Goal: Task Accomplishment & Management: Manage account settings

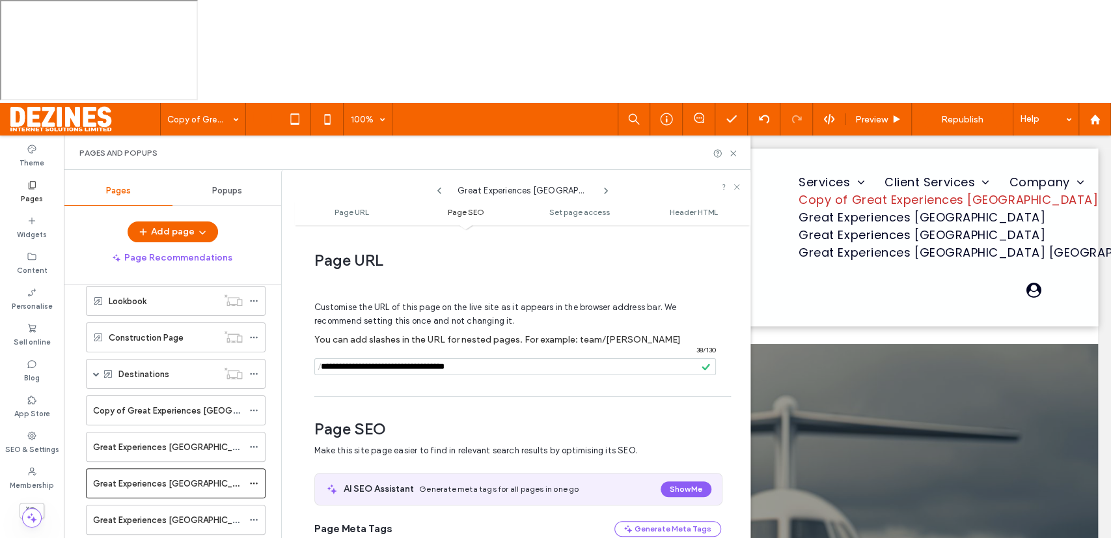
scroll to position [489, 0]
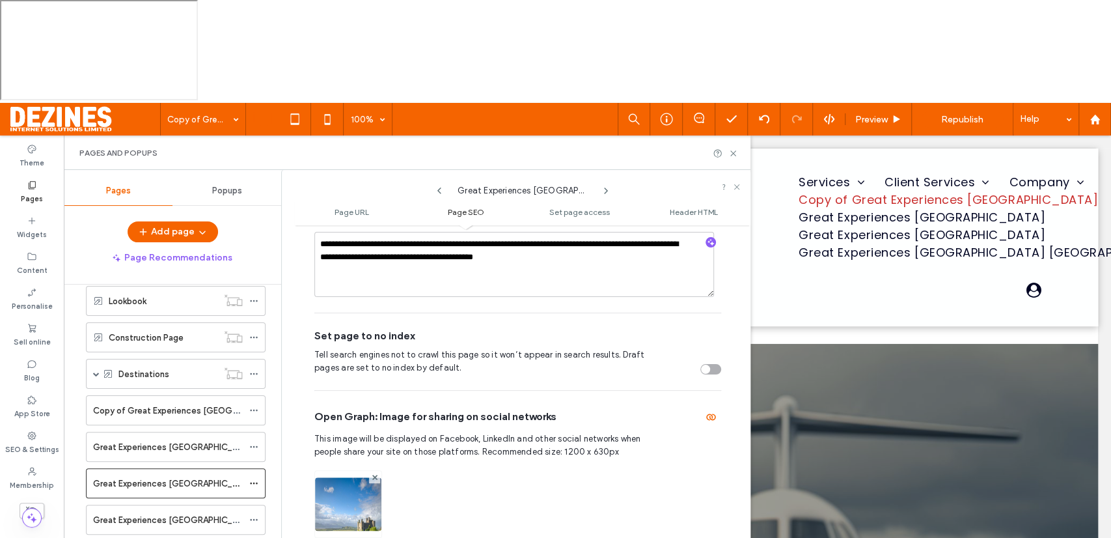
click at [351, 477] on img at bounding box center [348, 521] width 66 height 89
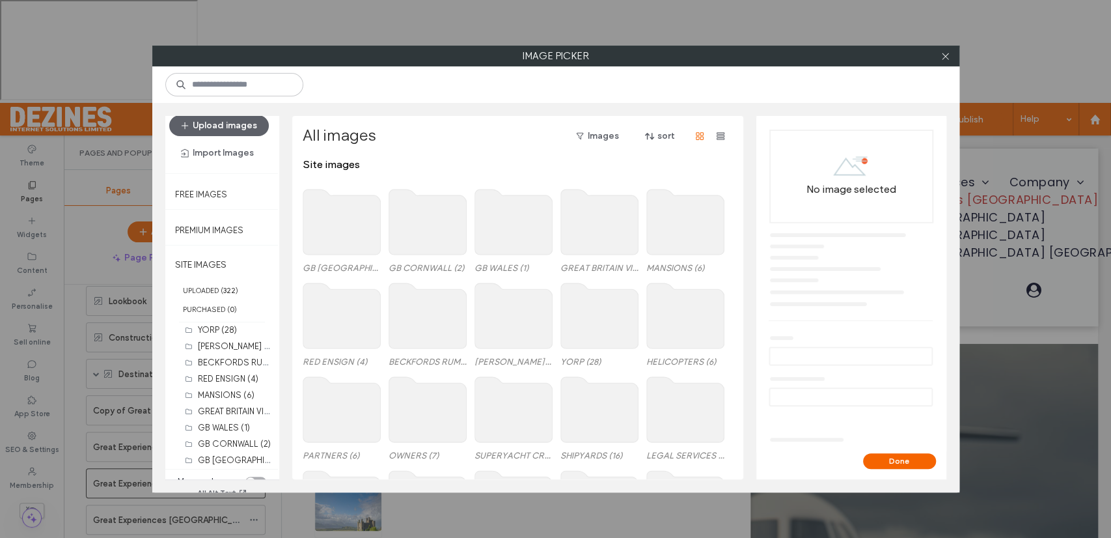
scroll to position [22, 0]
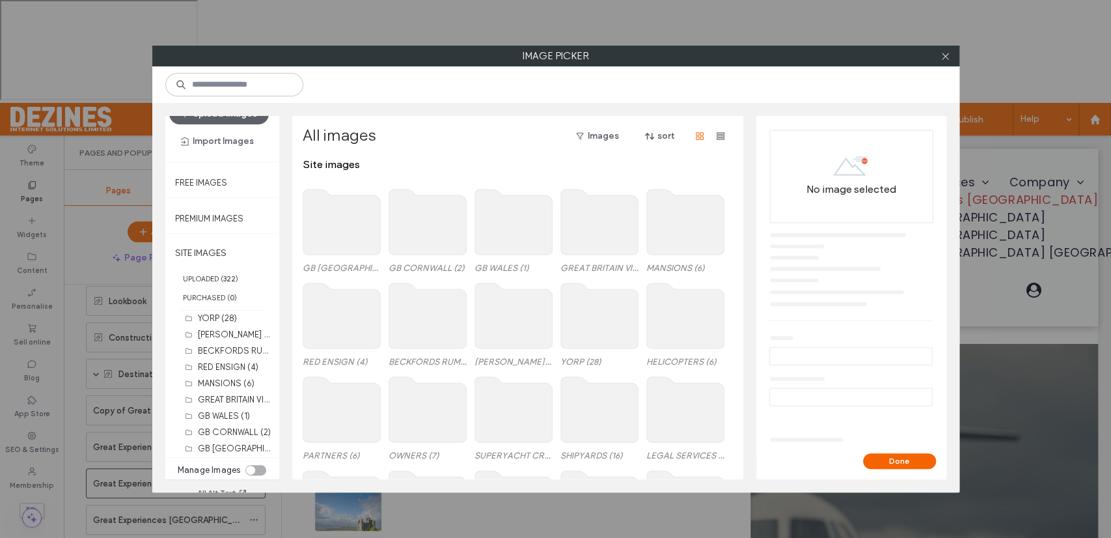
click at [256, 467] on div "toggle" at bounding box center [255, 470] width 21 height 10
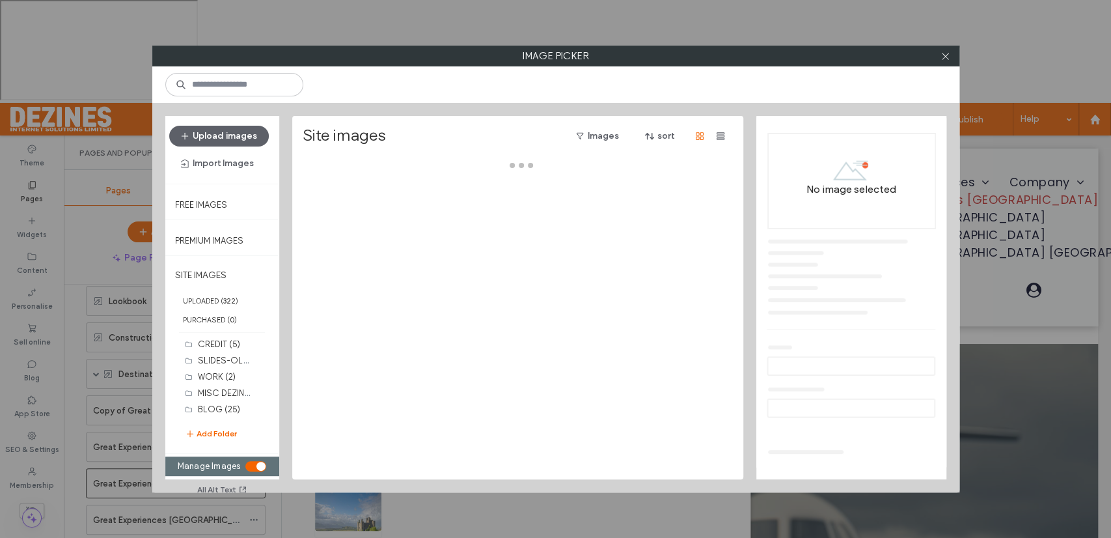
scroll to position [0, 0]
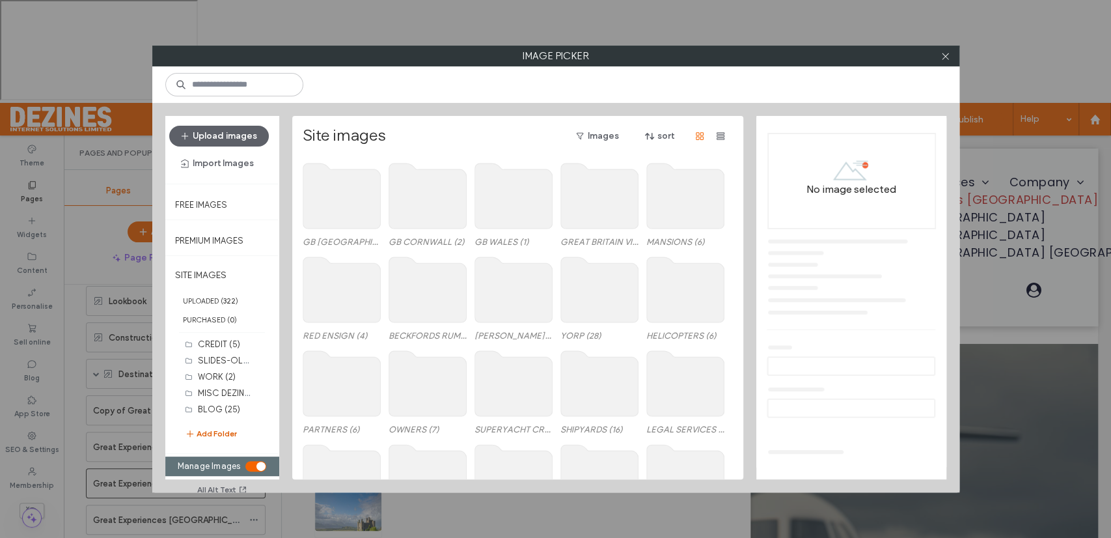
click at [226, 436] on button "Add Folder" at bounding box center [211, 433] width 52 height 13
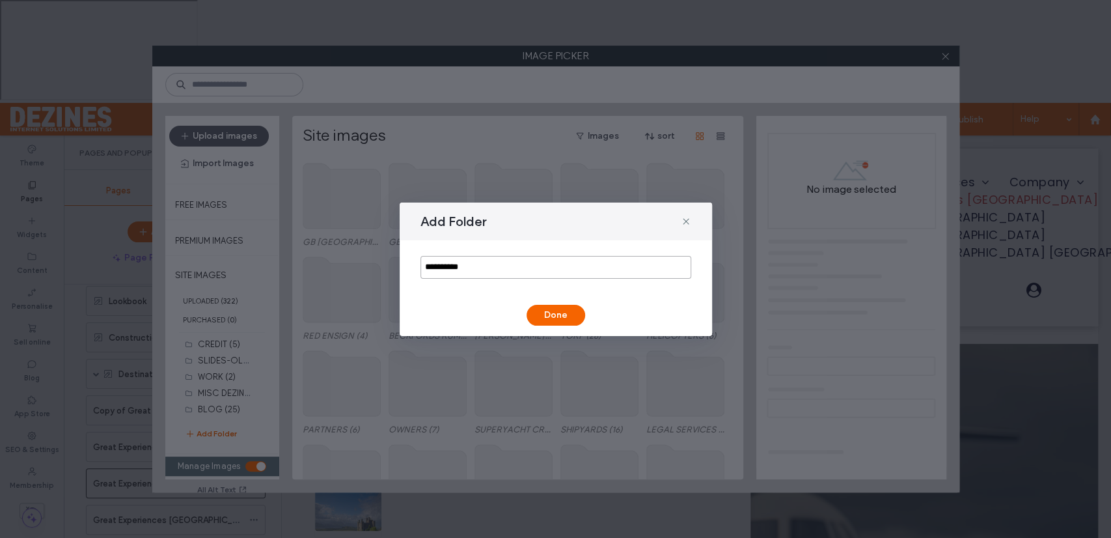
drag, startPoint x: 482, startPoint y: 269, endPoint x: 413, endPoint y: 269, distance: 68.3
click at [413, 269] on div "**********" at bounding box center [556, 267] width 312 height 54
type input "**********"
click at [552, 316] on button "Done" at bounding box center [555, 315] width 59 height 21
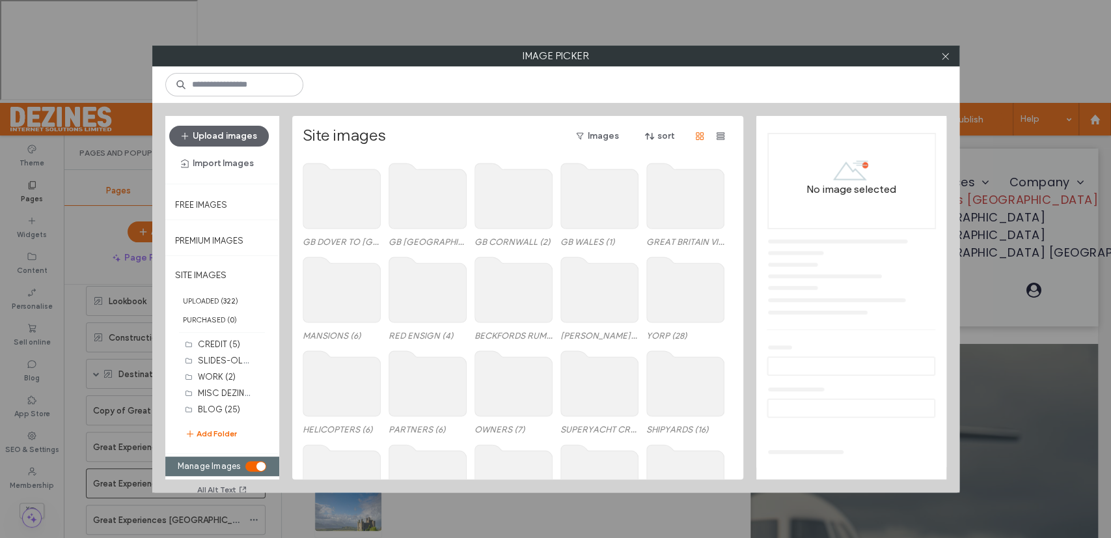
click at [446, 218] on use at bounding box center [426, 195] width 77 height 65
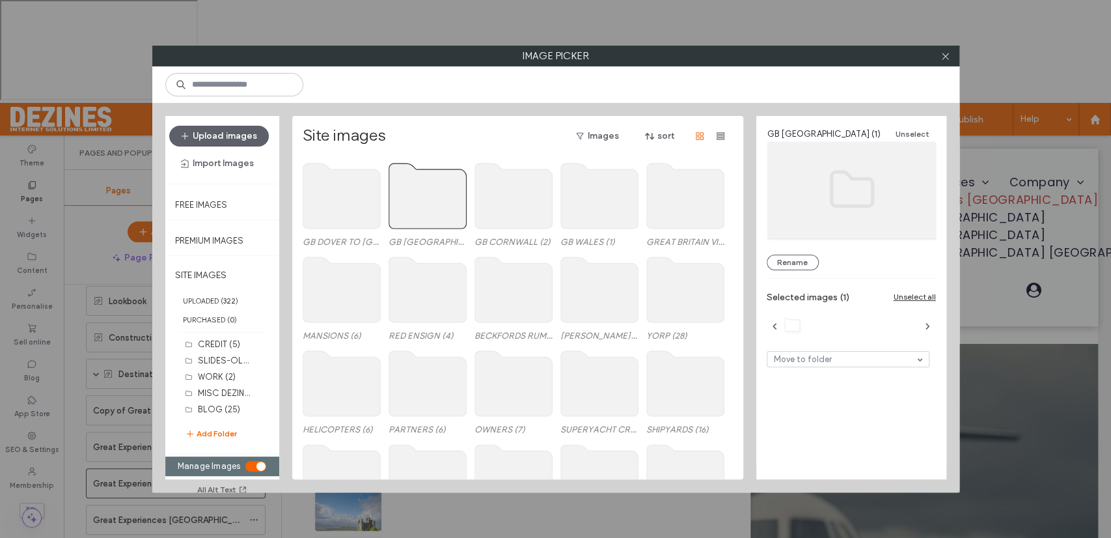
click at [446, 218] on use at bounding box center [426, 195] width 77 height 65
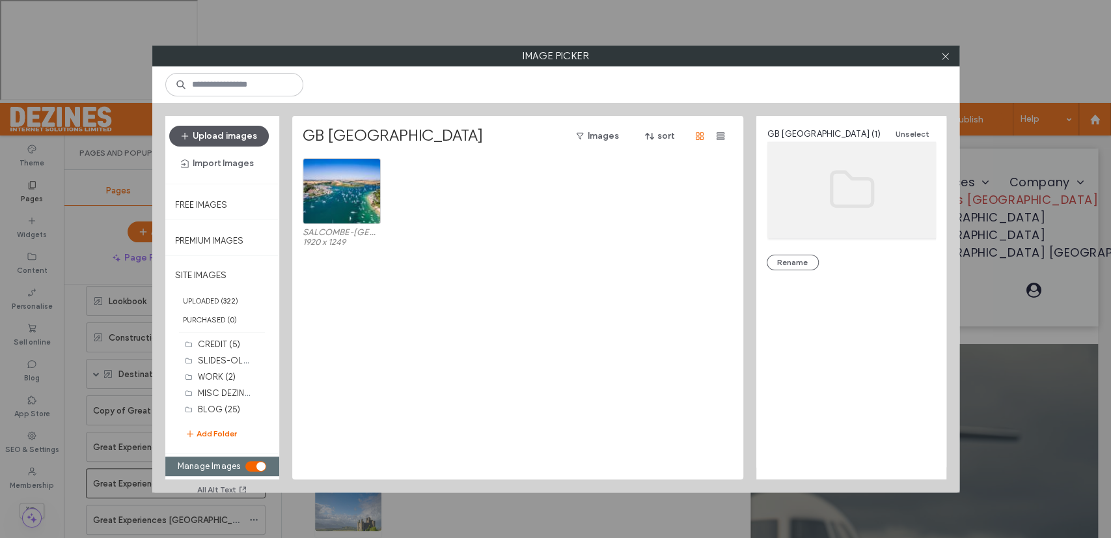
click at [245, 133] on button "Upload images" at bounding box center [219, 136] width 100 height 21
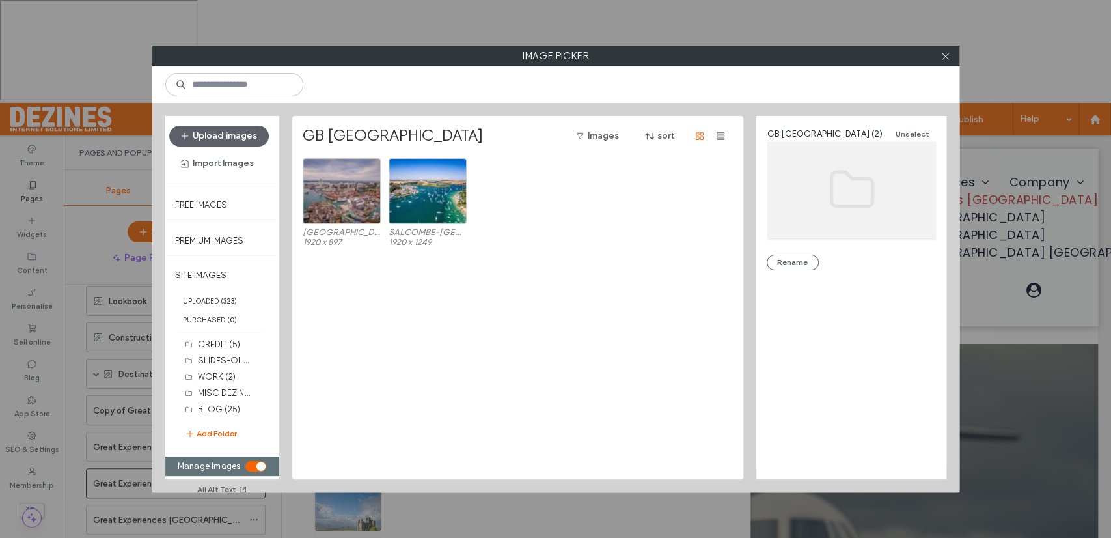
click at [630, 355] on div "PORTSMOUTH-HARBOUR.jpg 1920 x 897 SALCOMBE-[GEOGRAPHIC_DATA]-[GEOGRAPHIC_DATA]j…" at bounding box center [521, 318] width 437 height 321
click at [946, 59] on icon at bounding box center [945, 56] width 10 height 10
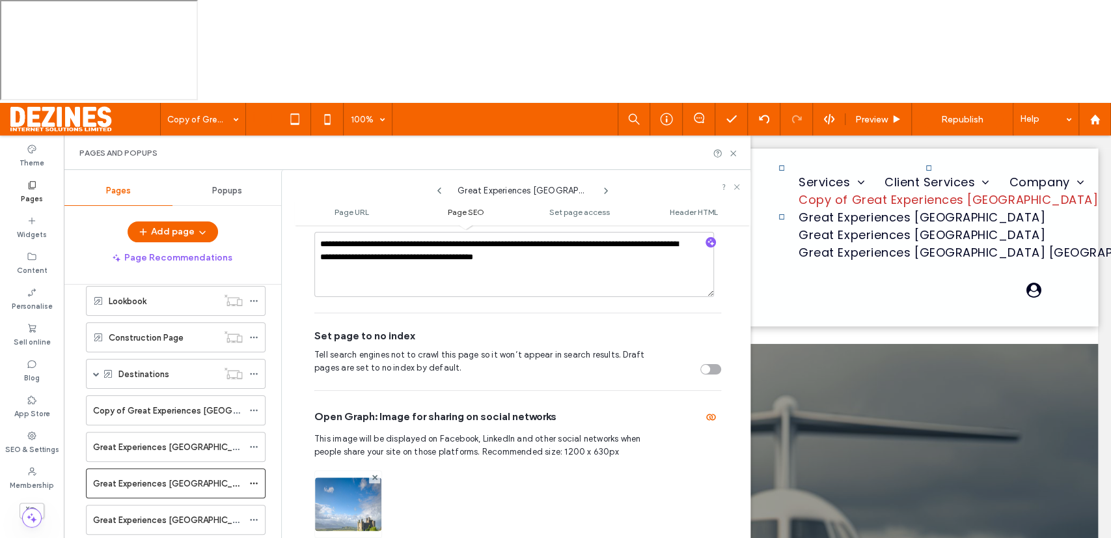
click at [364, 477] on img at bounding box center [348, 521] width 66 height 89
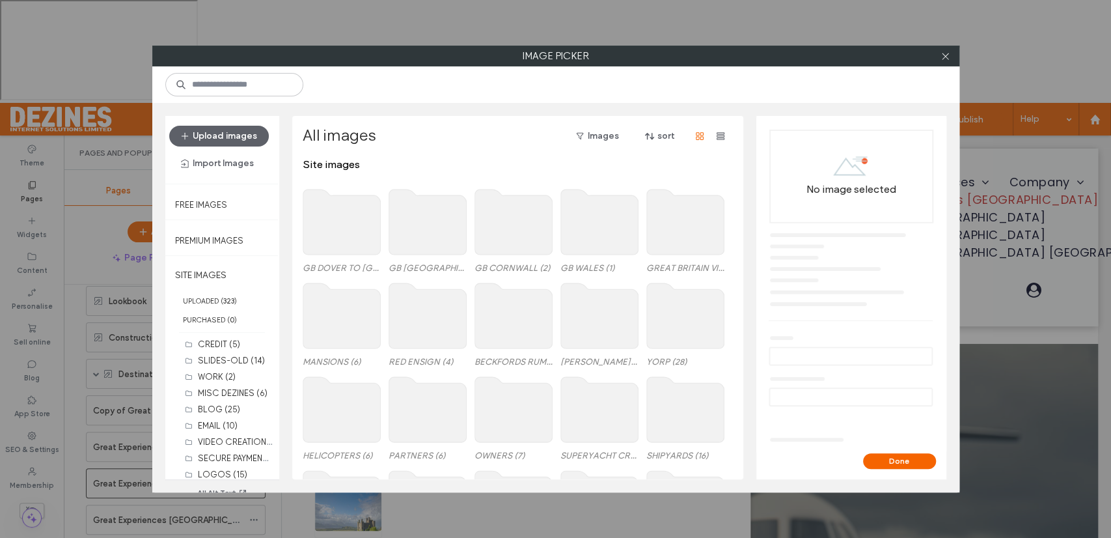
click at [343, 223] on use at bounding box center [341, 221] width 77 height 65
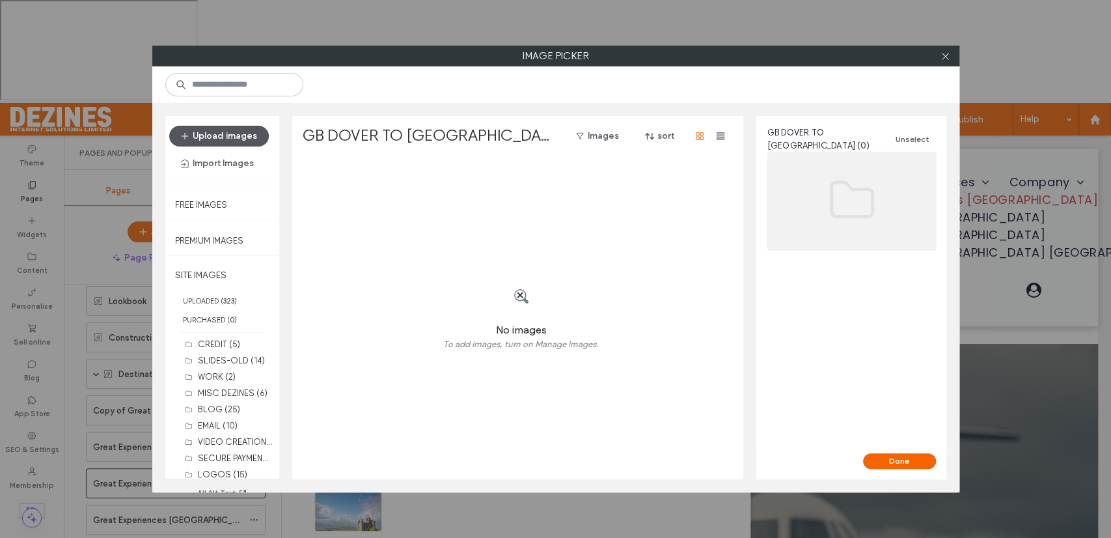
click at [236, 139] on button "Upload images" at bounding box center [219, 136] width 100 height 21
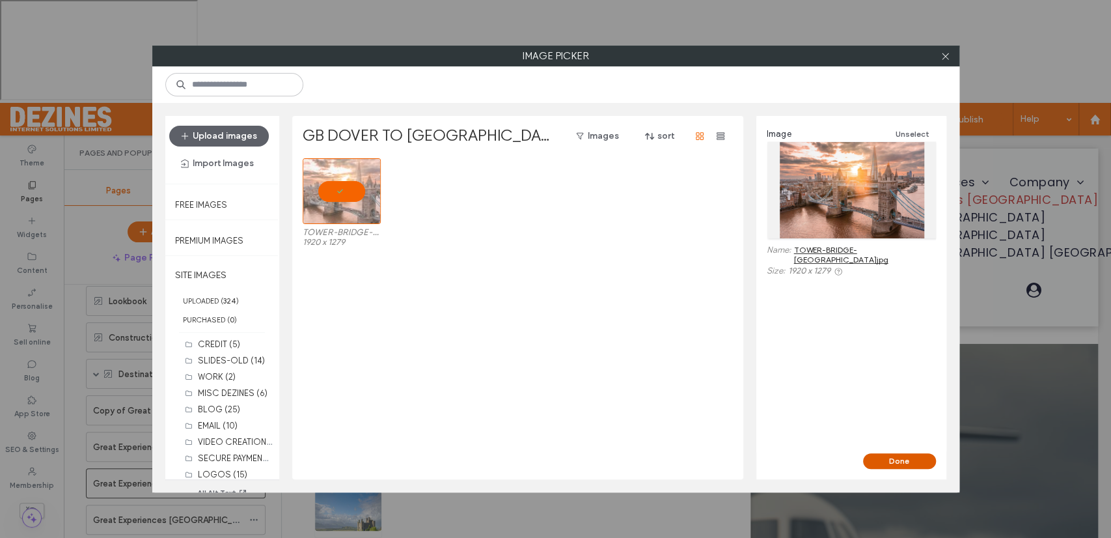
click at [901, 462] on button "Done" at bounding box center [899, 461] width 73 height 16
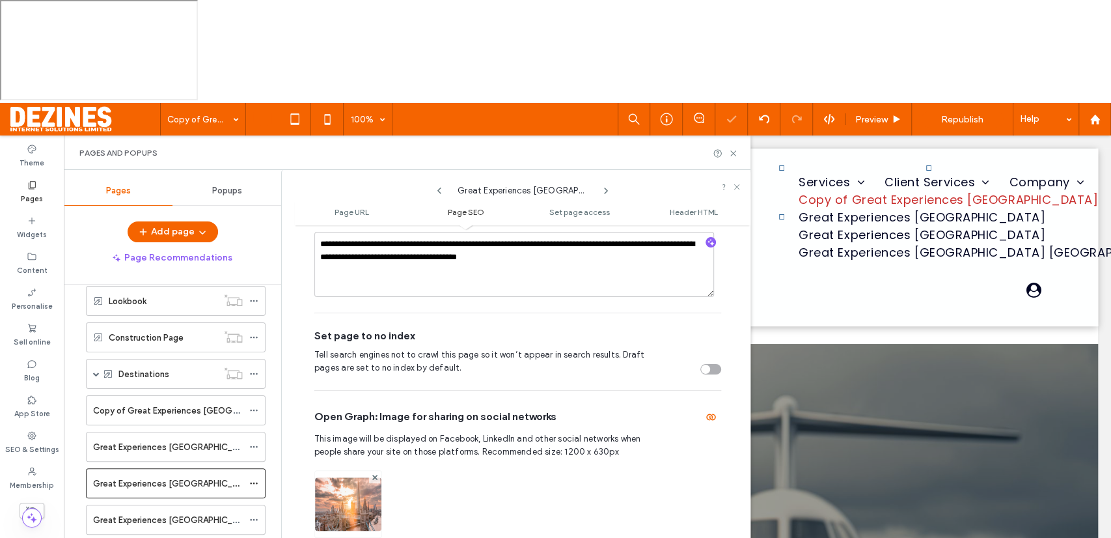
click at [629, 463] on div at bounding box center [517, 503] width 407 height 81
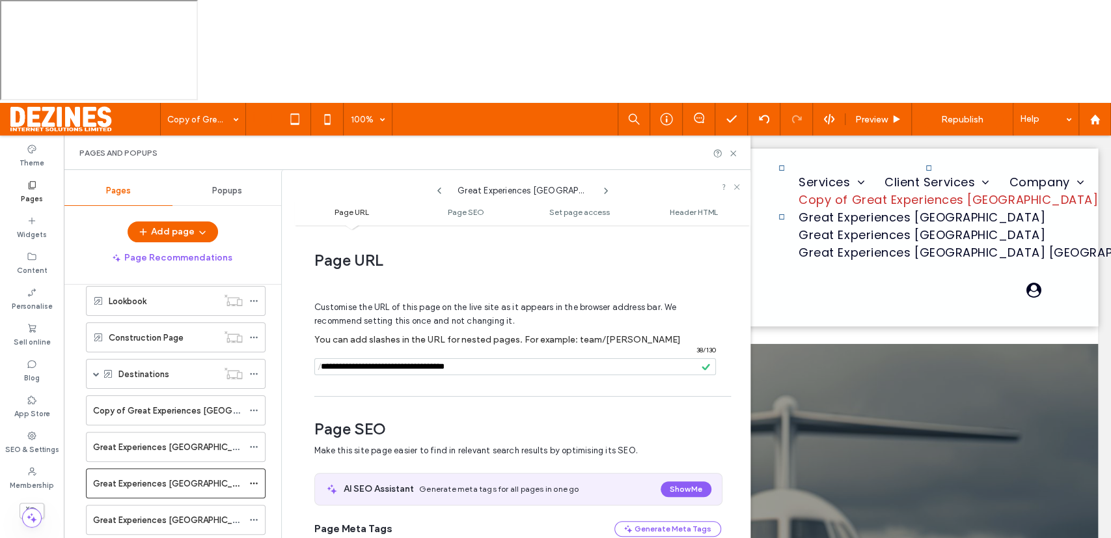
click at [439, 187] on use at bounding box center [439, 190] width 4 height 7
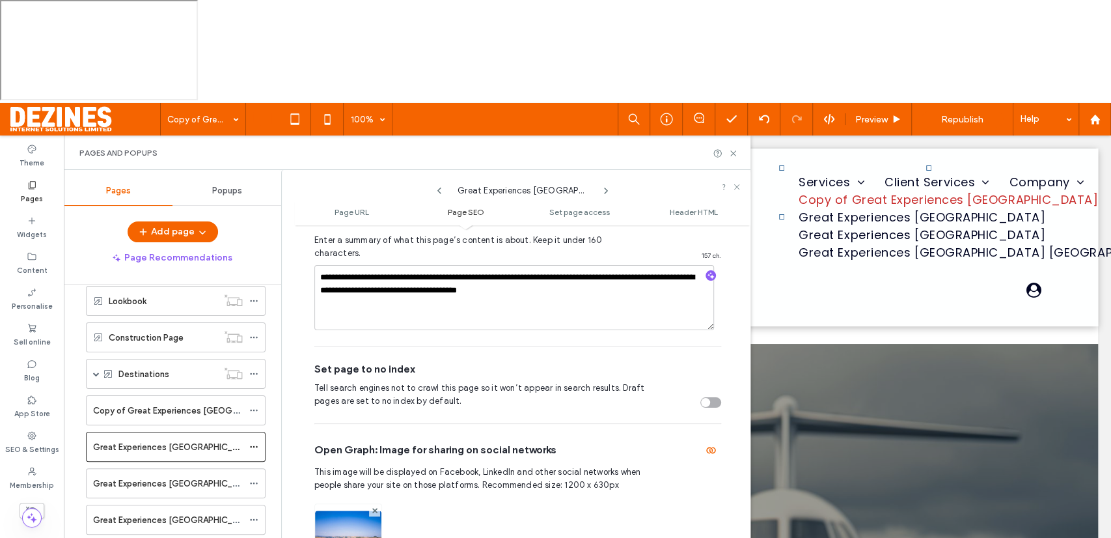
scroll to position [463, 0]
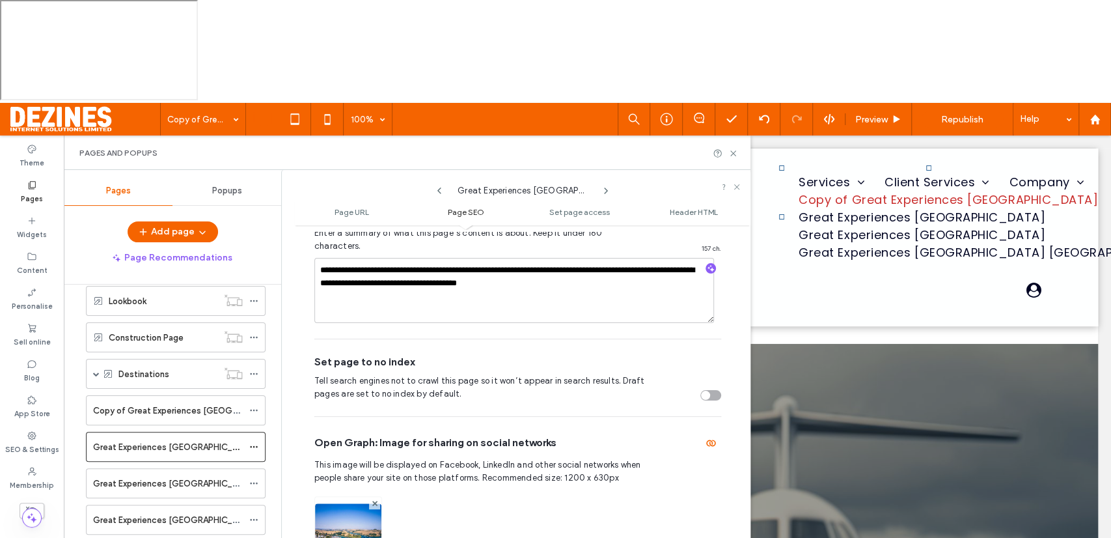
click at [441, 185] on icon at bounding box center [439, 190] width 10 height 10
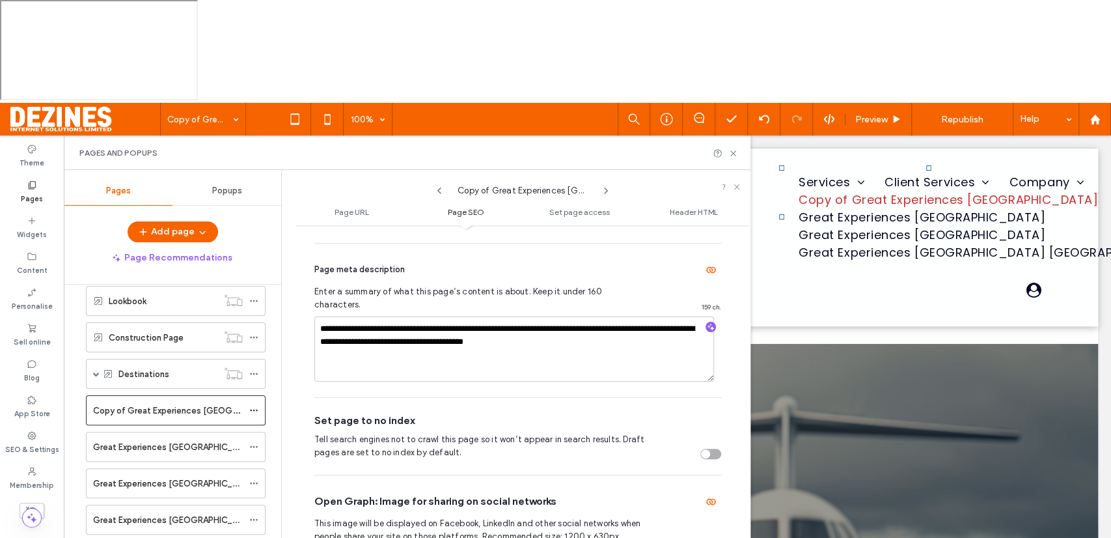
scroll to position [410, 0]
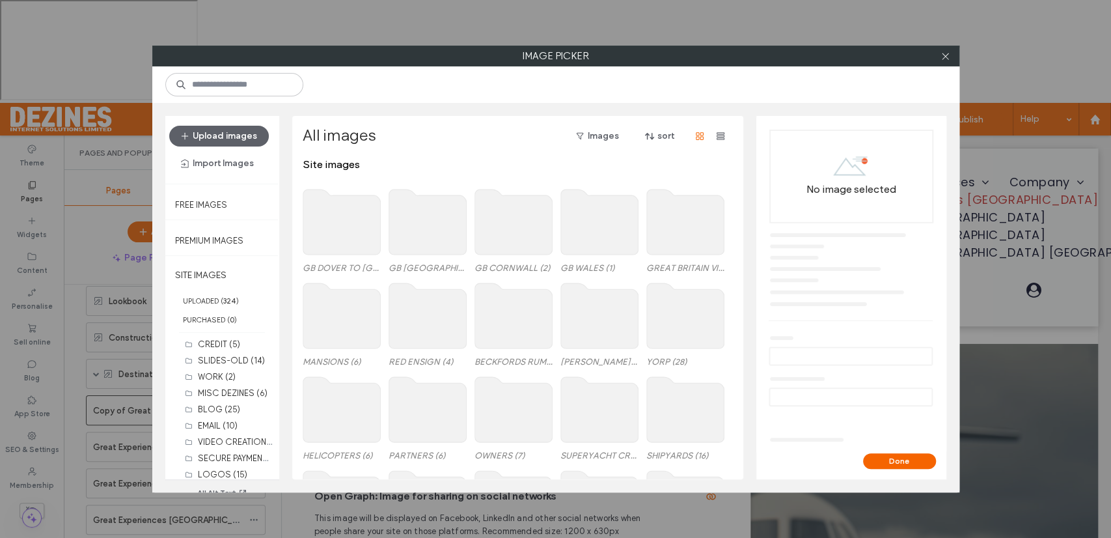
click at [524, 225] on use at bounding box center [512, 221] width 77 height 65
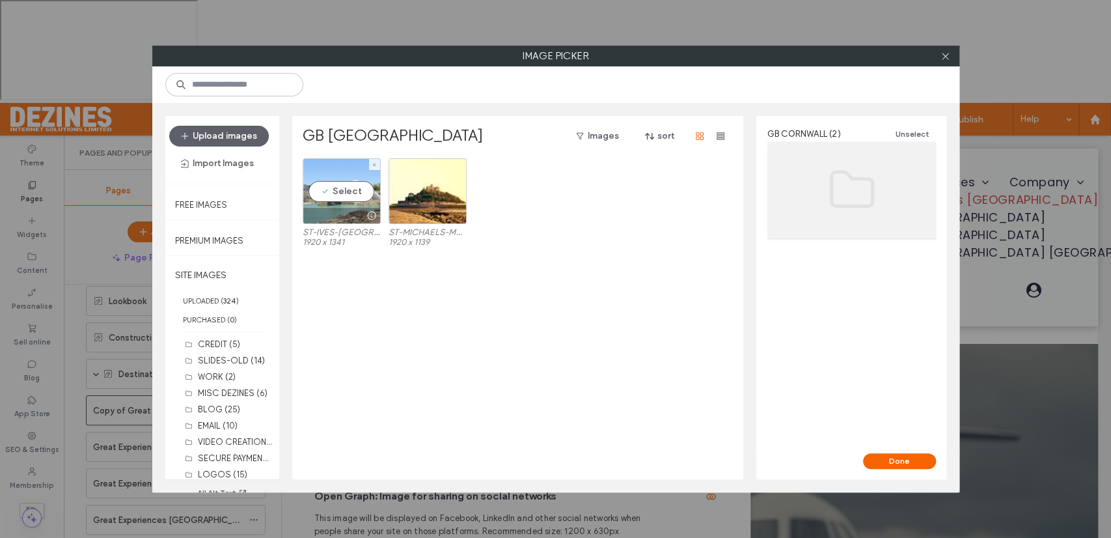
click at [352, 191] on div "Select" at bounding box center [342, 191] width 78 height 66
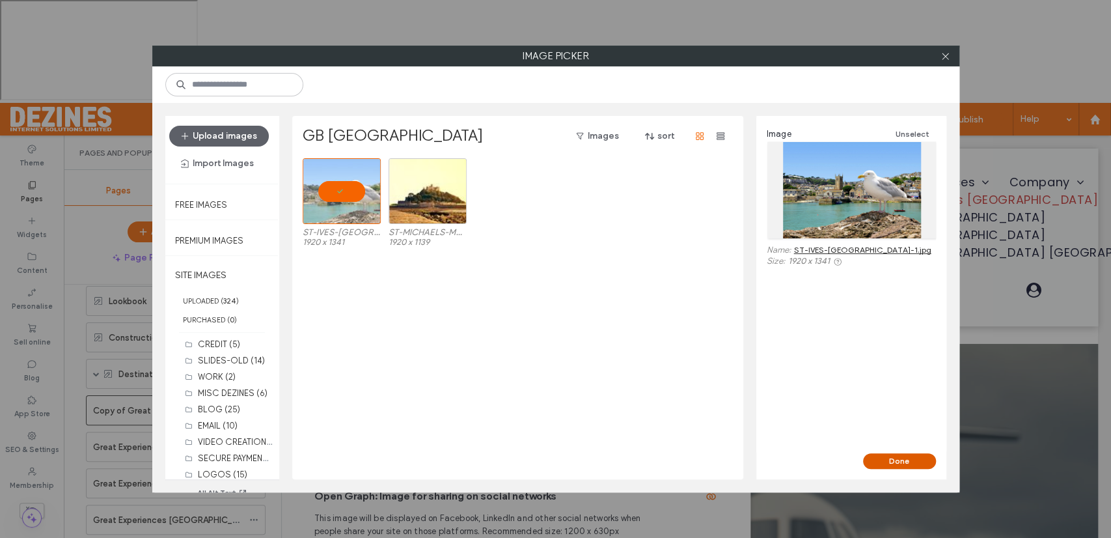
click at [892, 457] on button "Done" at bounding box center [899, 461] width 73 height 16
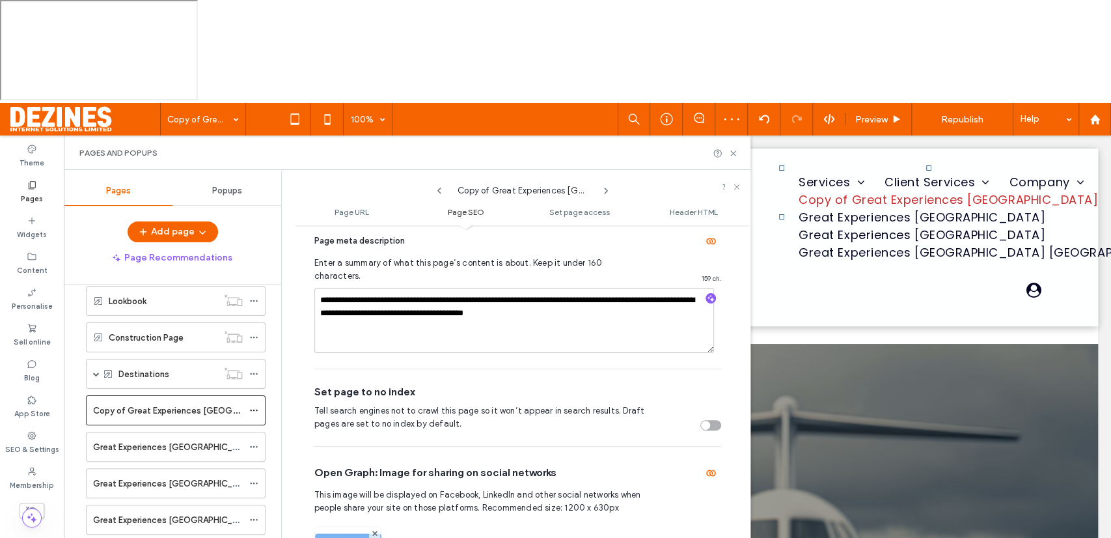
scroll to position [437, 0]
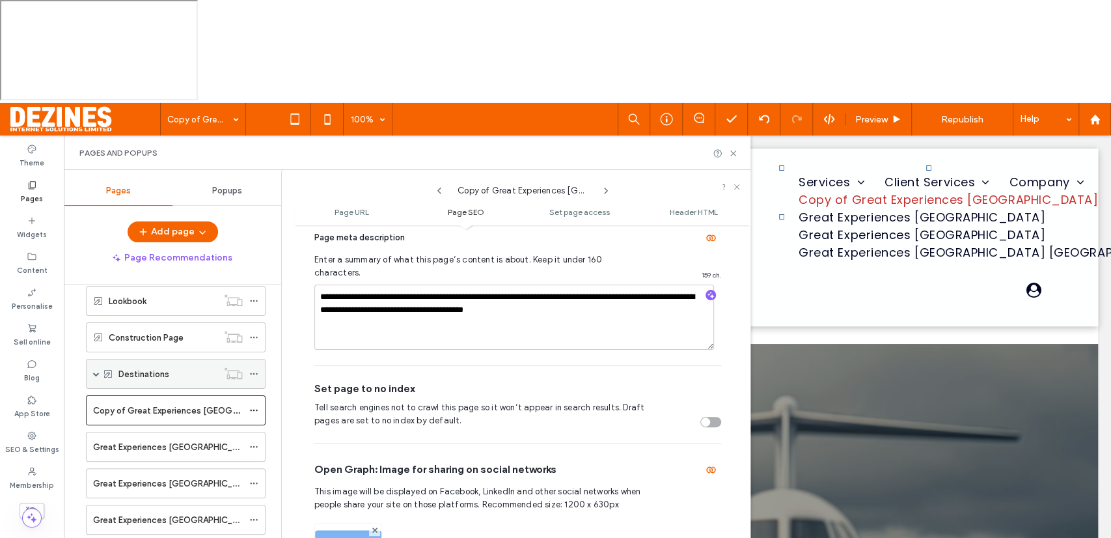
click at [94, 370] on span at bounding box center [96, 373] width 7 height 7
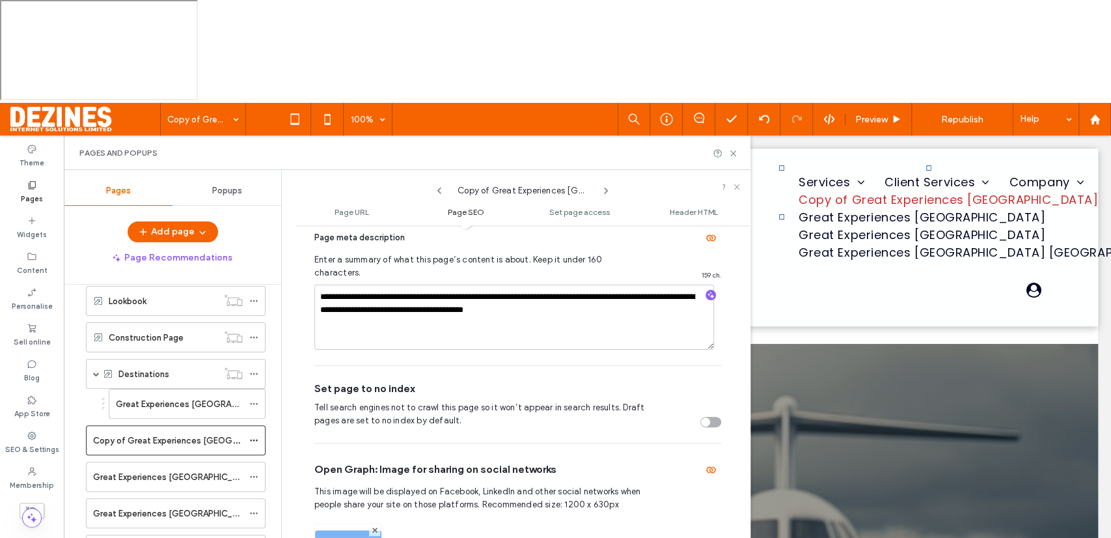
click at [438, 187] on use at bounding box center [439, 190] width 4 height 7
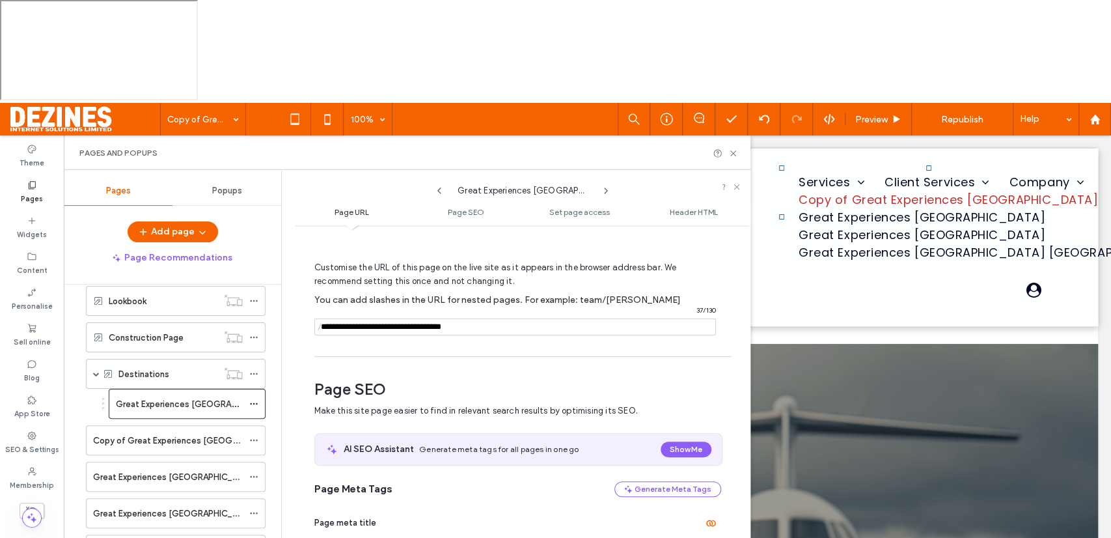
scroll to position [32, 0]
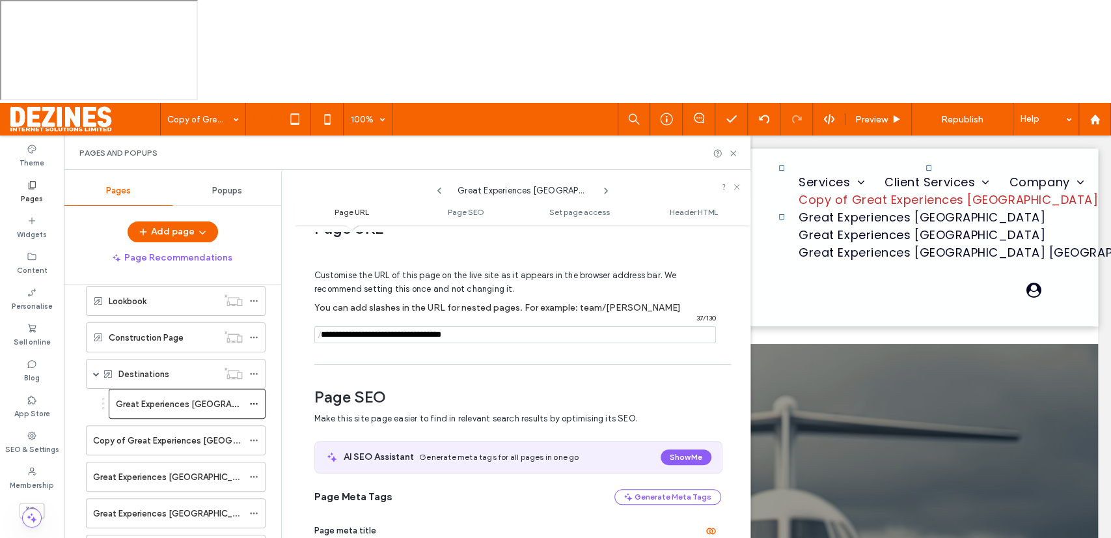
click at [439, 185] on icon at bounding box center [439, 190] width 10 height 10
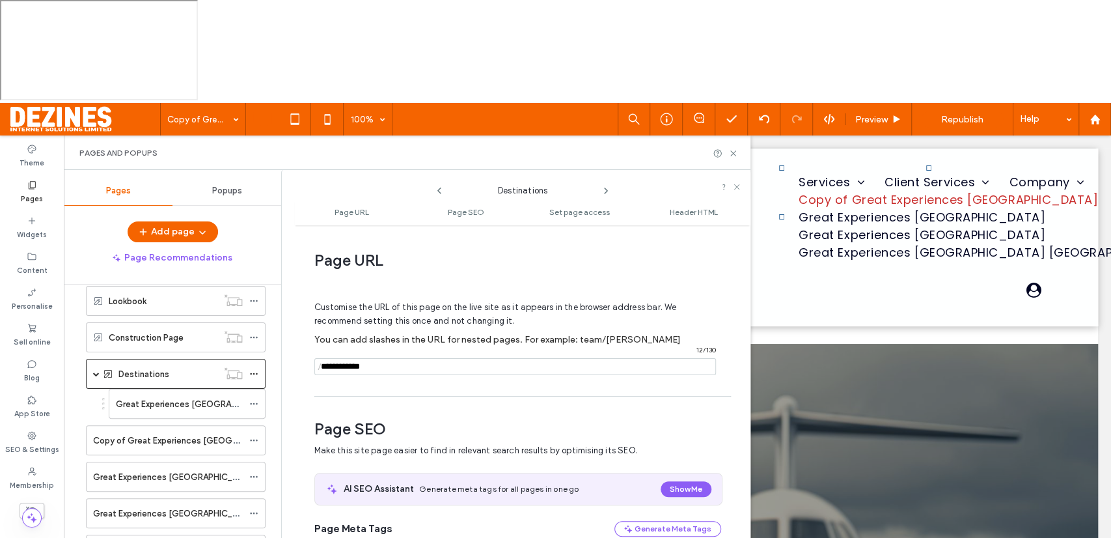
scroll to position [6, 0]
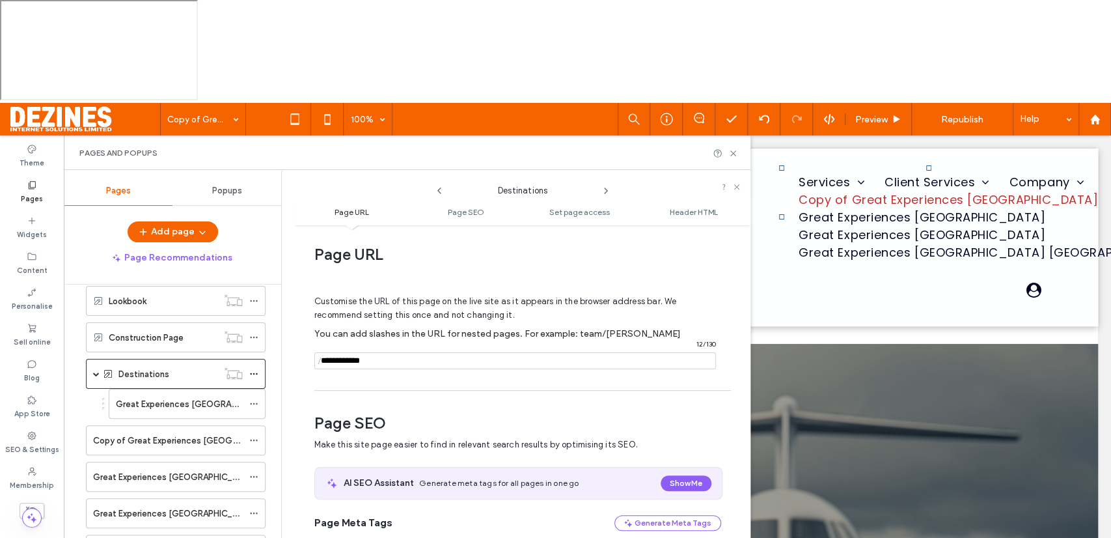
drag, startPoint x: 375, startPoint y: 254, endPoint x: 321, endPoint y: 258, distance: 54.2
click at [321, 352] on div "/ 12 / 130" at bounding box center [515, 360] width 402 height 17
type input "**********"
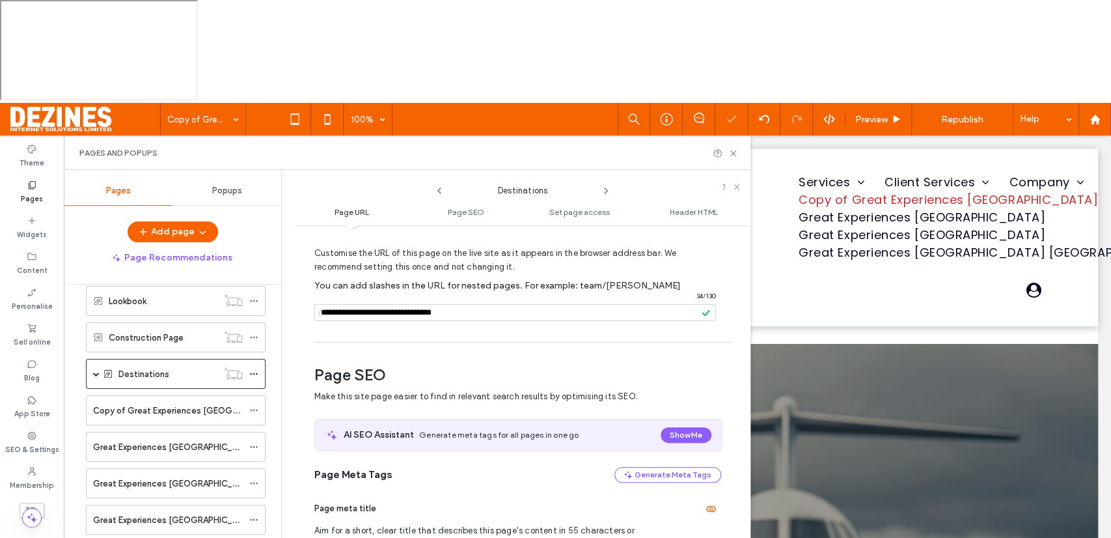
scroll to position [94, 0]
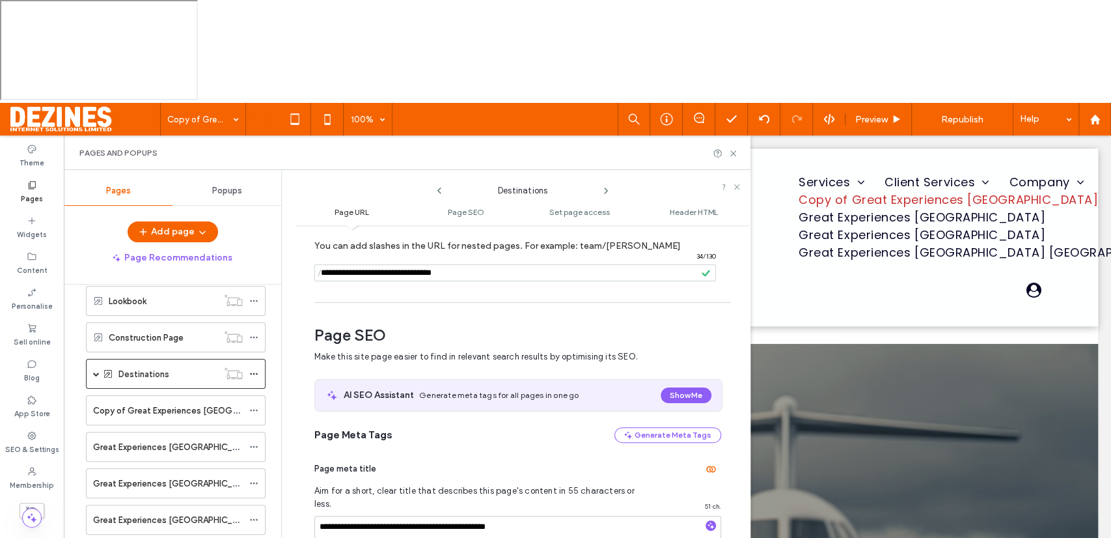
type input "**********"
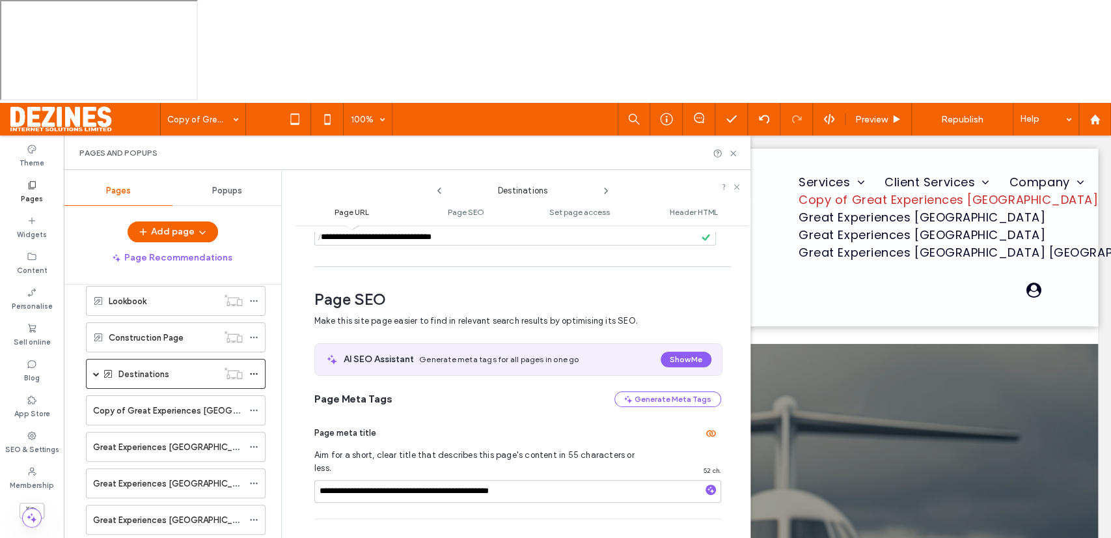
scroll to position [133, 0]
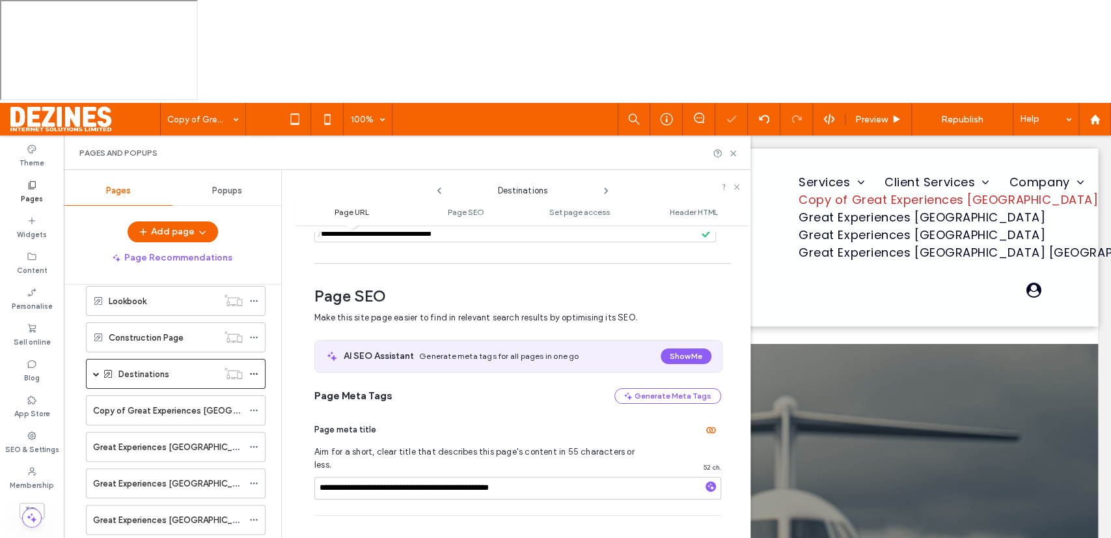
click at [605, 188] on use at bounding box center [606, 190] width 3 height 5
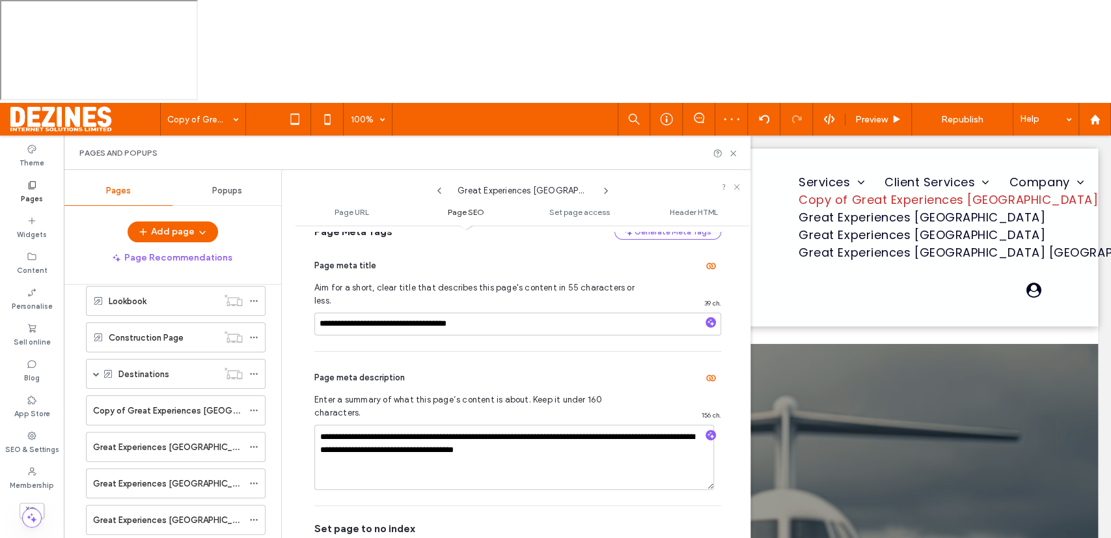
scroll to position [306, 0]
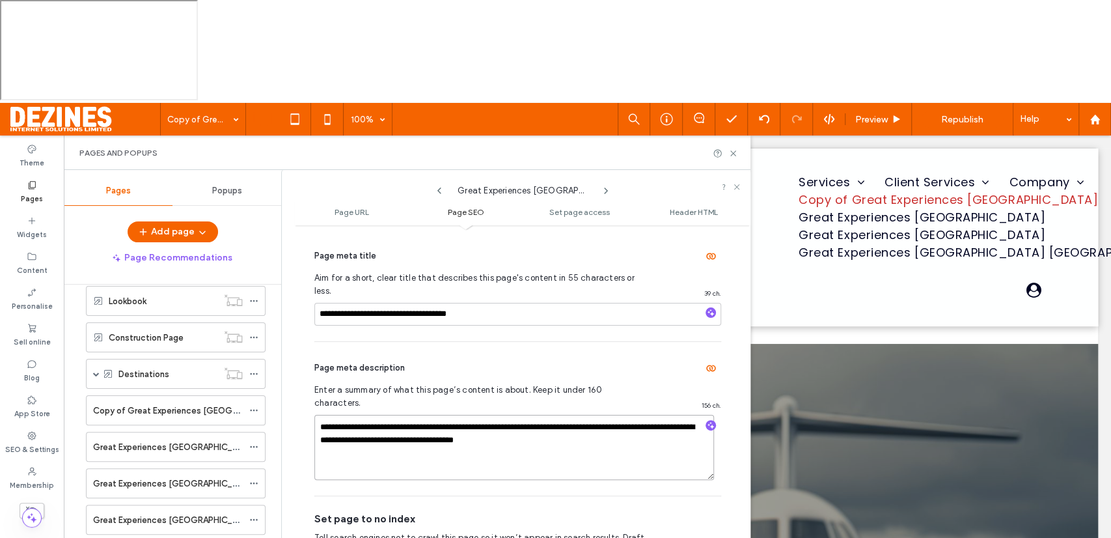
drag, startPoint x: 318, startPoint y: 295, endPoint x: 586, endPoint y: 312, distance: 268.6
click at [586, 415] on textarea "**********" at bounding box center [514, 447] width 400 height 65
click at [441, 185] on icon at bounding box center [439, 190] width 10 height 10
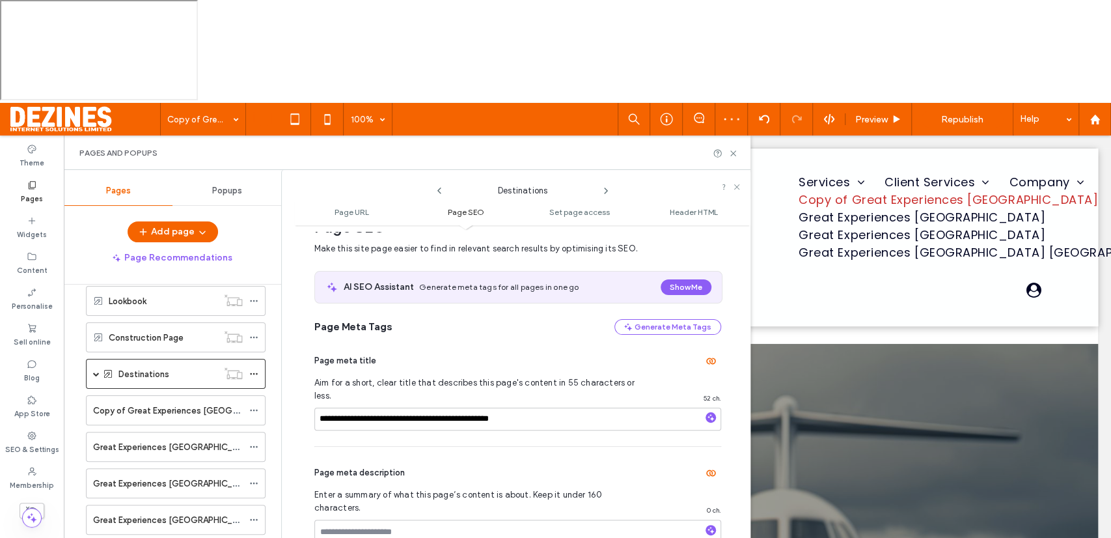
scroll to position [222, 0]
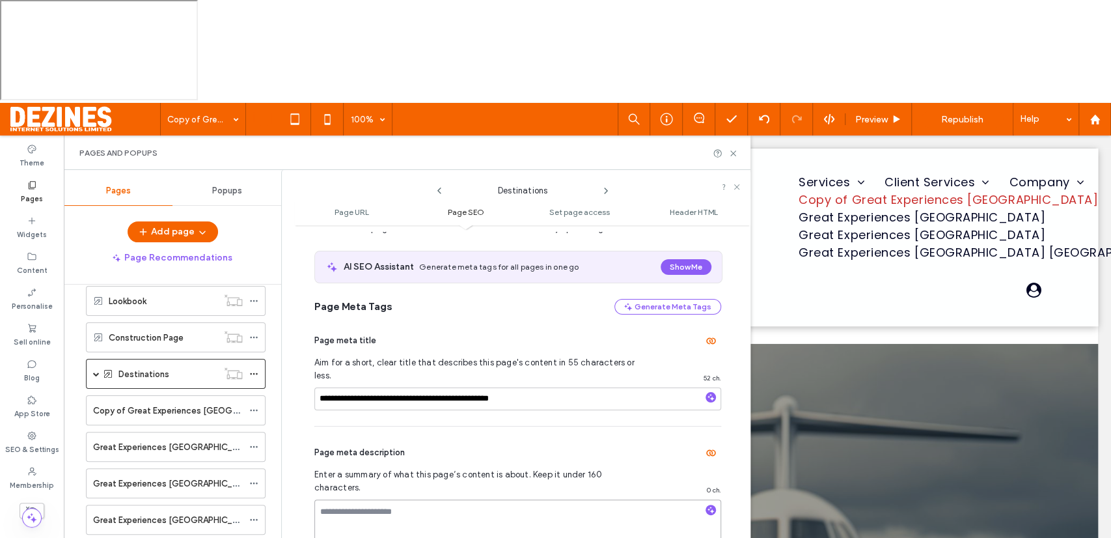
click at [340, 499] on textarea at bounding box center [517, 531] width 407 height 65
paste textarea "**********"
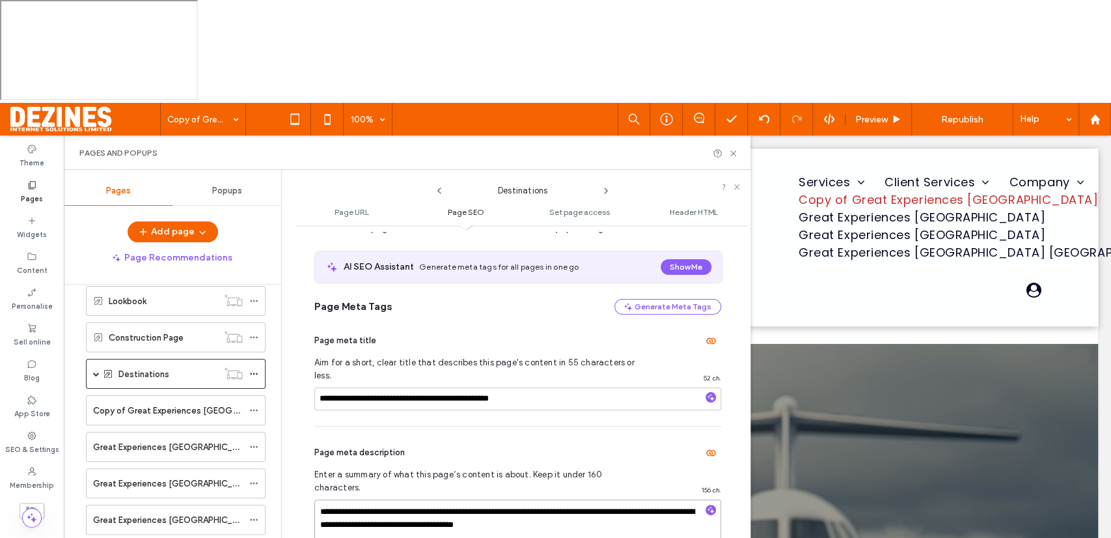
click at [489, 499] on textarea "**********" at bounding box center [517, 531] width 407 height 65
type textarea "**********"
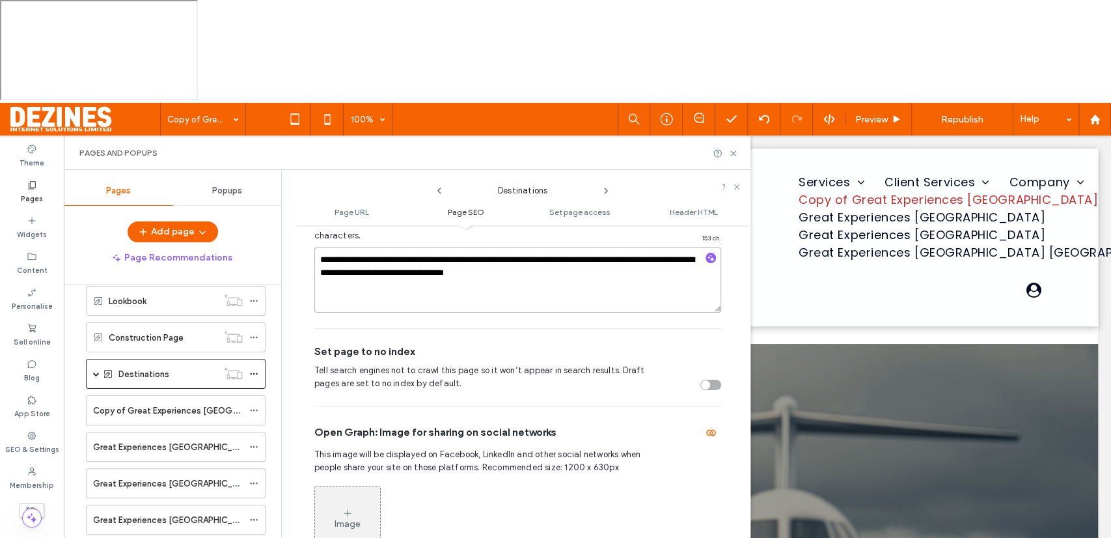
scroll to position [500, 0]
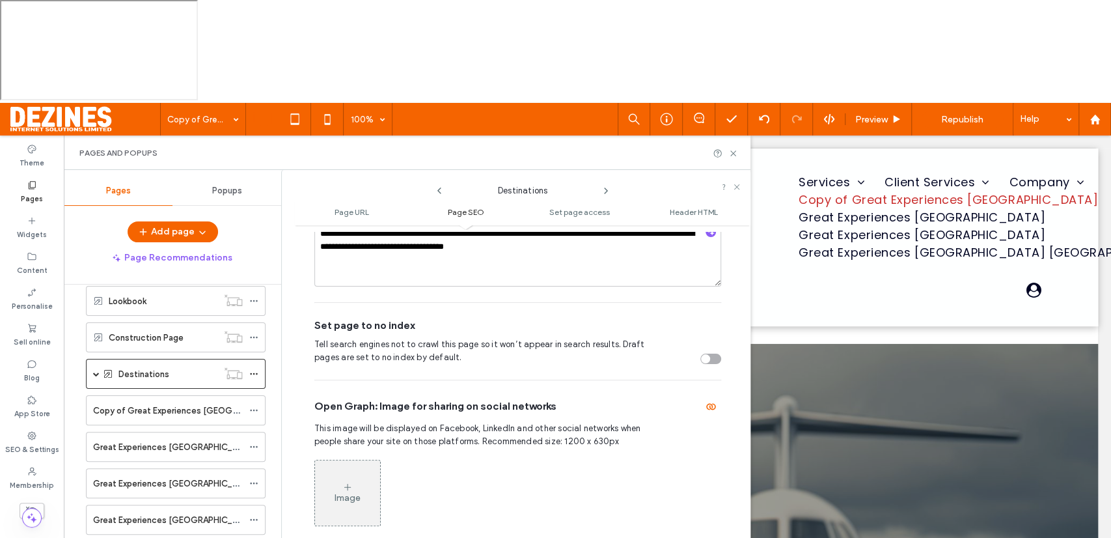
click at [348, 482] on icon at bounding box center [347, 487] width 10 height 10
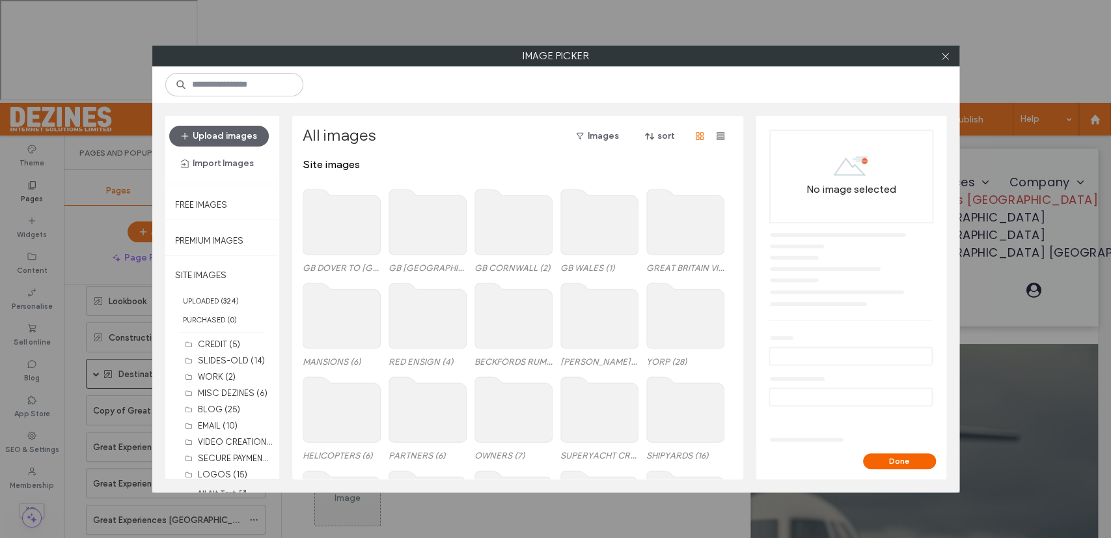
click at [427, 321] on use at bounding box center [426, 315] width 77 height 65
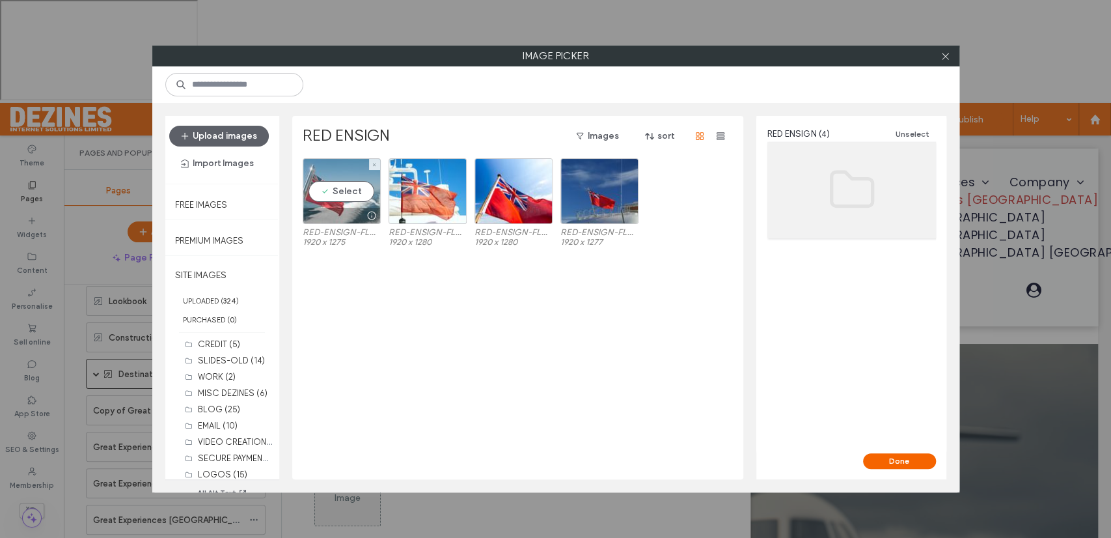
click at [342, 194] on div "Select" at bounding box center [342, 191] width 78 height 66
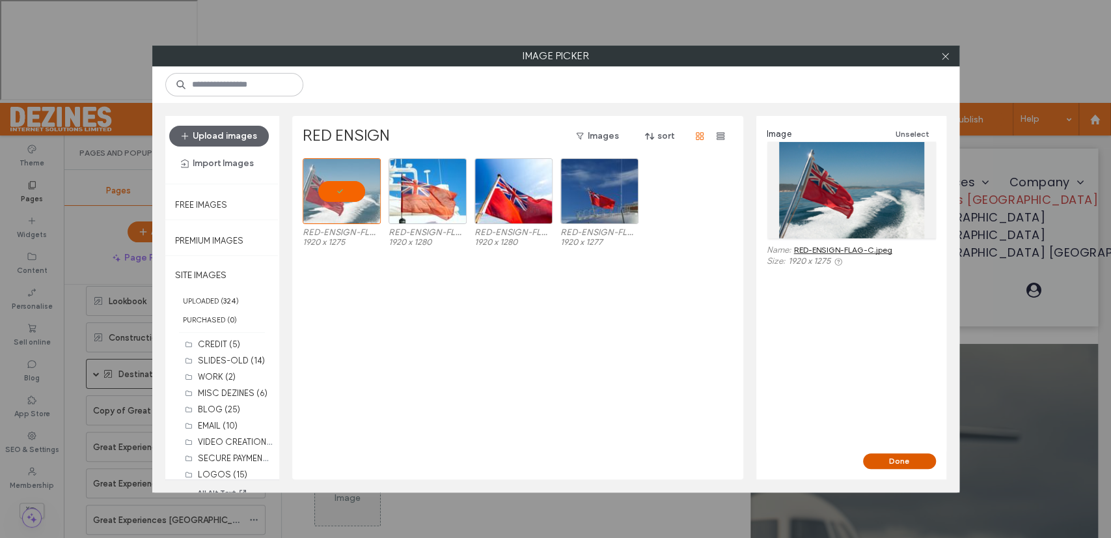
drag, startPoint x: 895, startPoint y: 461, endPoint x: 736, endPoint y: 347, distance: 195.4
click at [895, 461] on button "Done" at bounding box center [899, 461] width 73 height 16
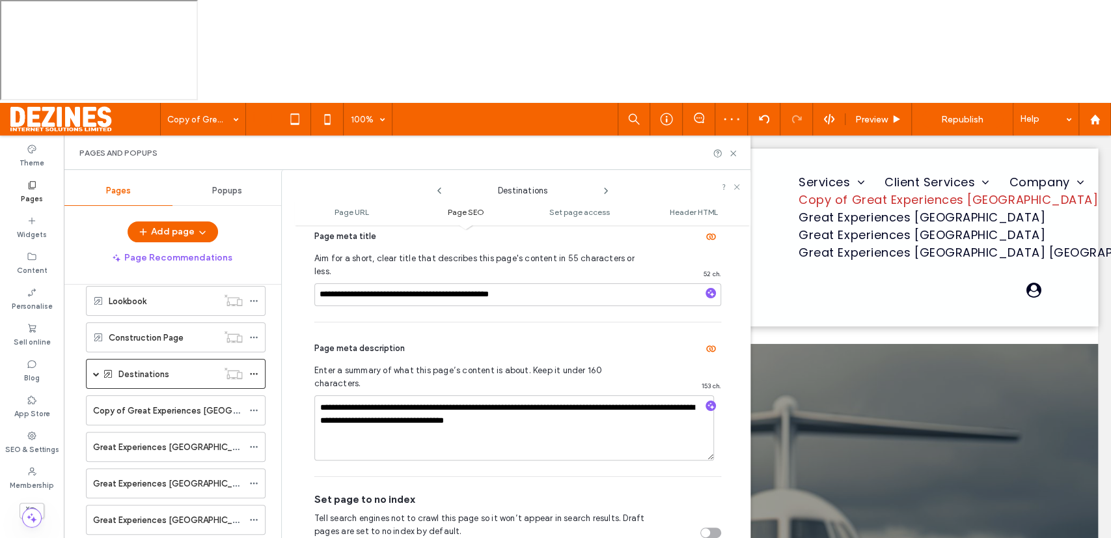
scroll to position [322, 0]
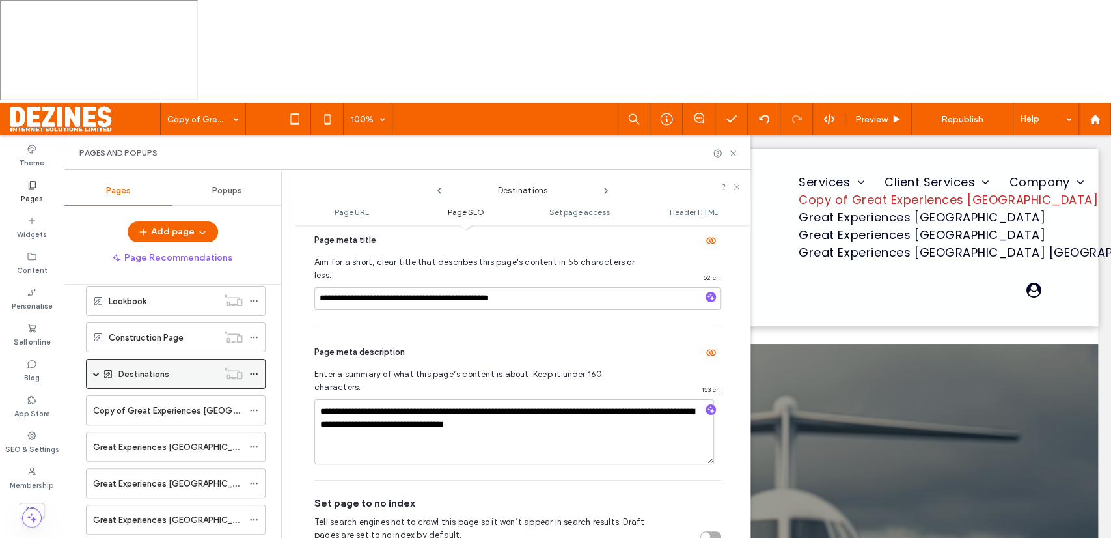
click at [94, 370] on span at bounding box center [96, 373] width 7 height 7
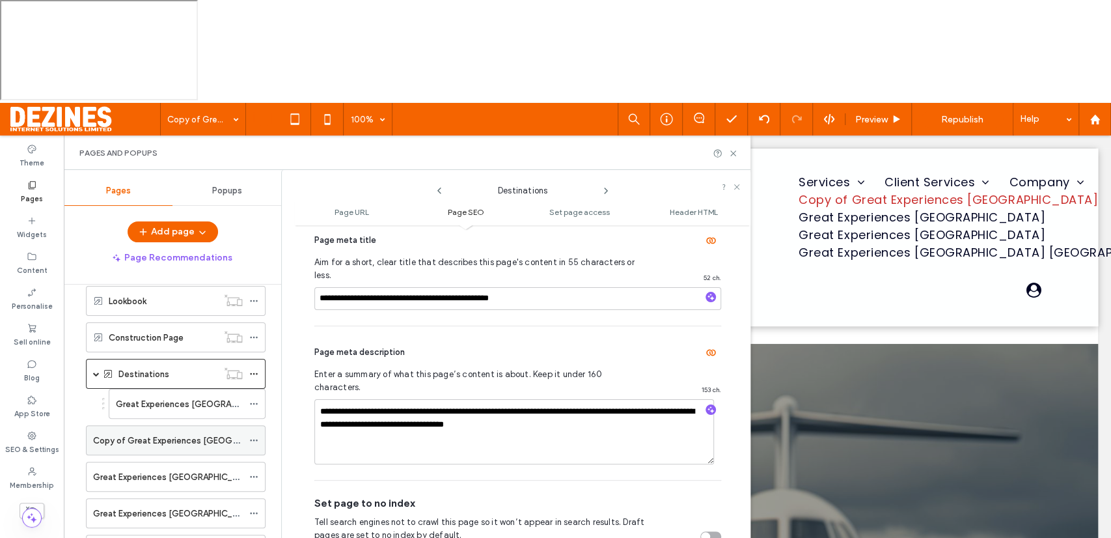
click at [254, 435] on icon at bounding box center [253, 439] width 9 height 9
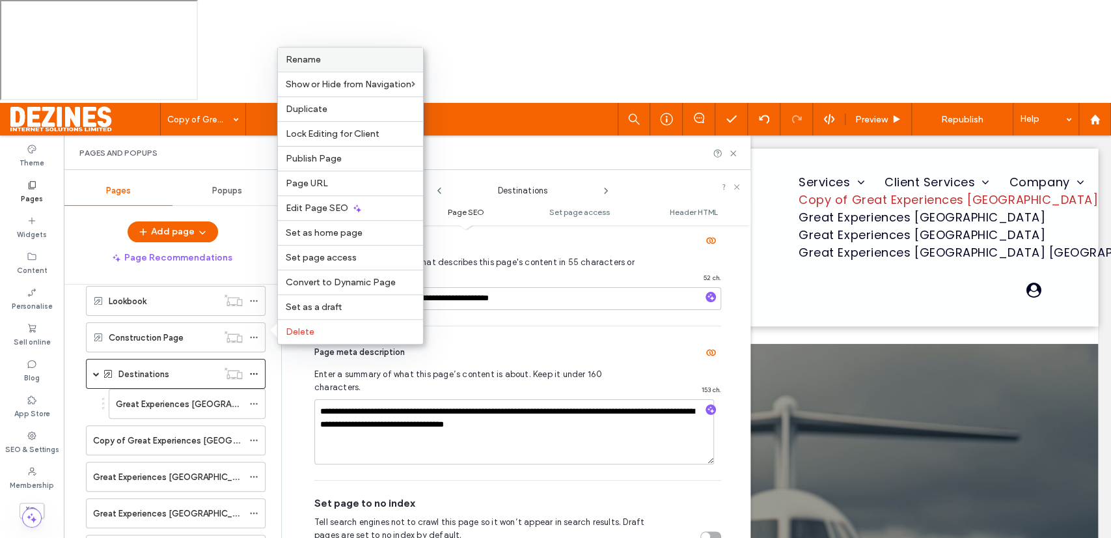
click at [334, 60] on label "Rename" at bounding box center [350, 59] width 129 height 11
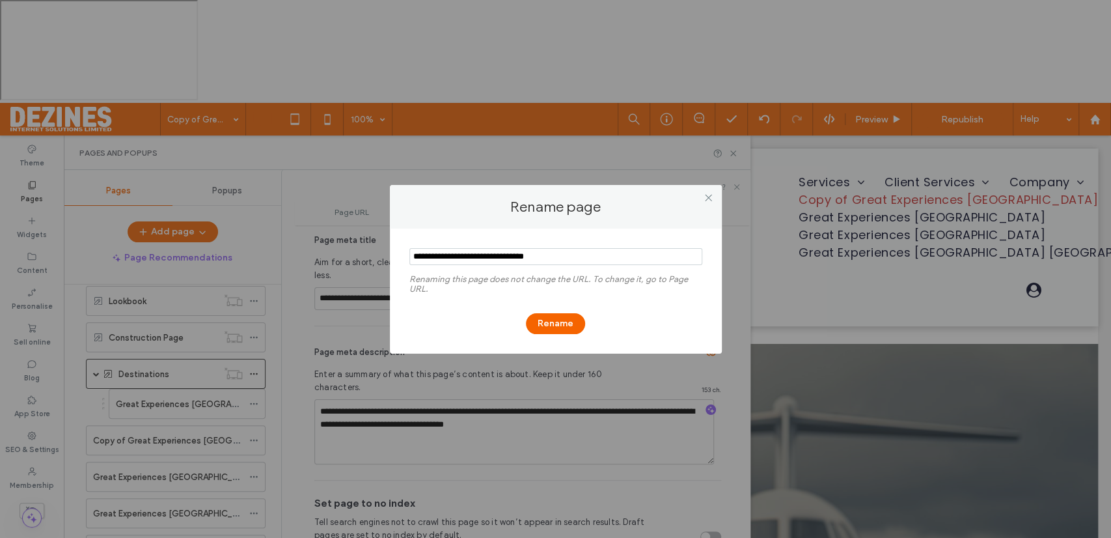
click at [446, 254] on input "notEmpty" at bounding box center [555, 256] width 293 height 17
type input "**********"
drag, startPoint x: 541, startPoint y: 321, endPoint x: 454, endPoint y: 323, distance: 87.9
click at [454, 323] on div "Rename" at bounding box center [555, 317] width 293 height 34
click at [550, 326] on button "Rename" at bounding box center [555, 323] width 59 height 21
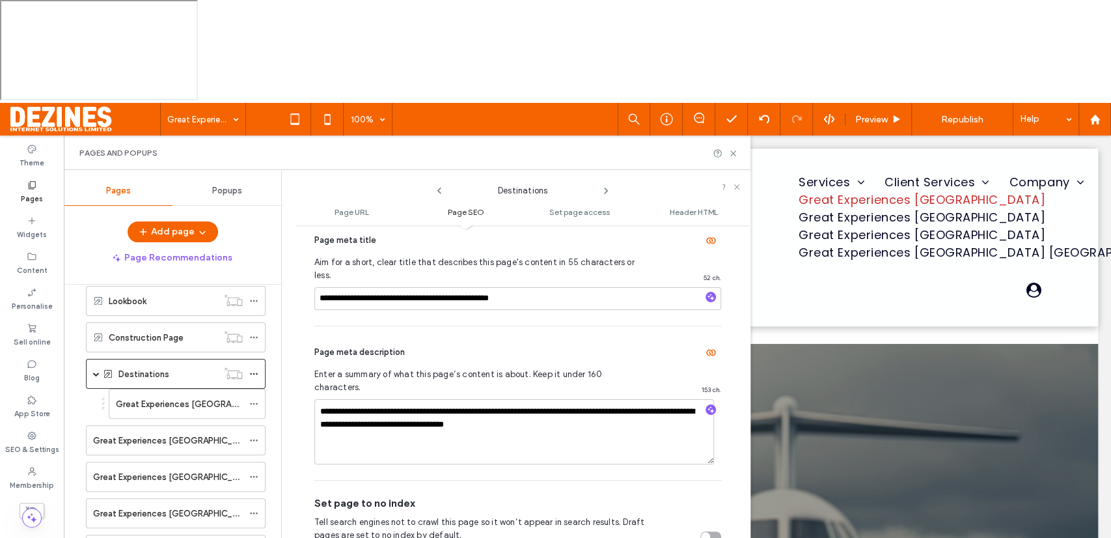
click at [605, 188] on use at bounding box center [606, 190] width 3 height 5
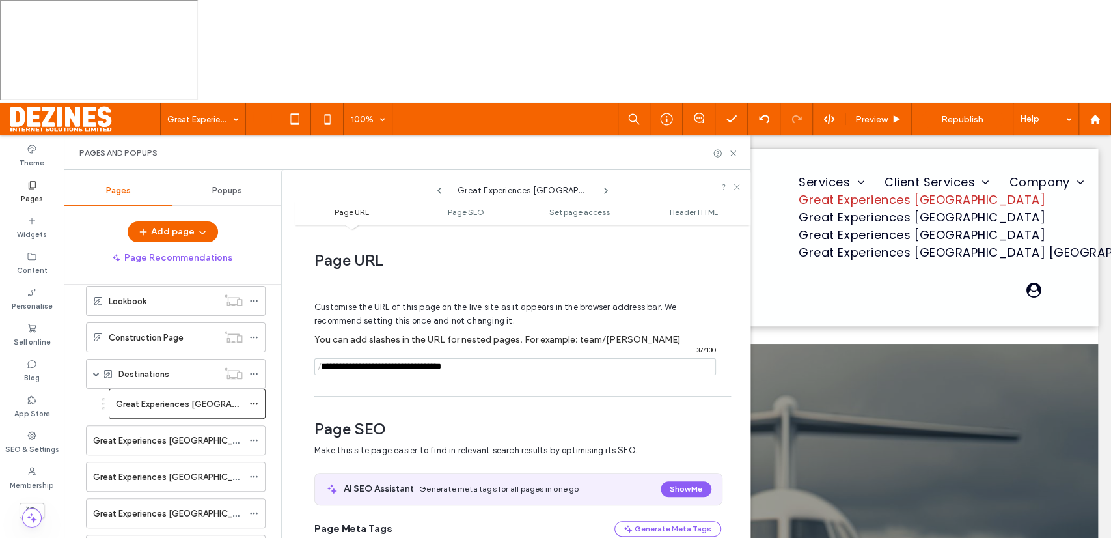
scroll to position [6, 0]
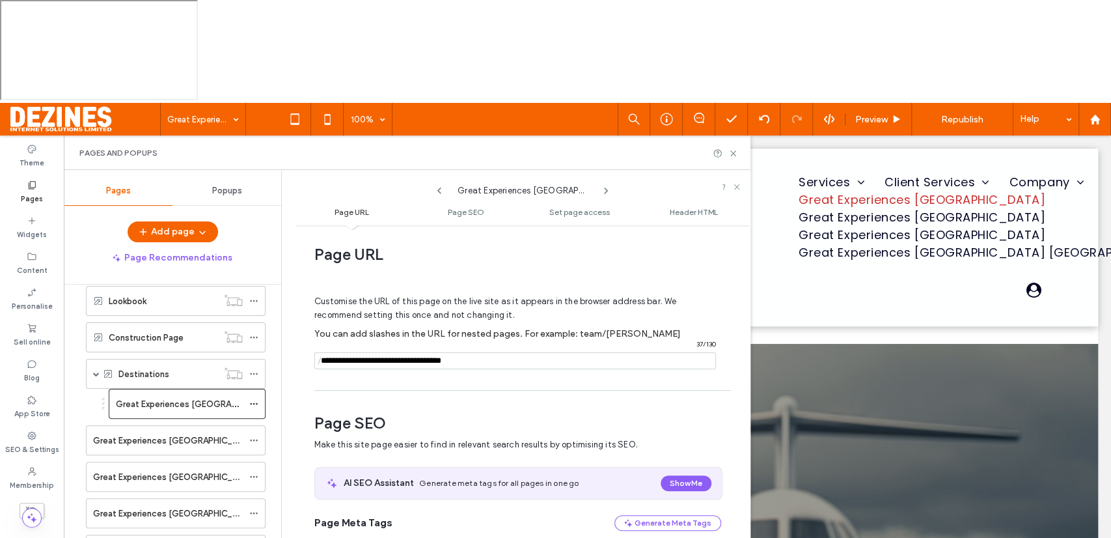
click at [605, 185] on icon at bounding box center [606, 190] width 10 height 10
drag, startPoint x: 461, startPoint y: 497, endPoint x: 466, endPoint y: 504, distance: 8.9
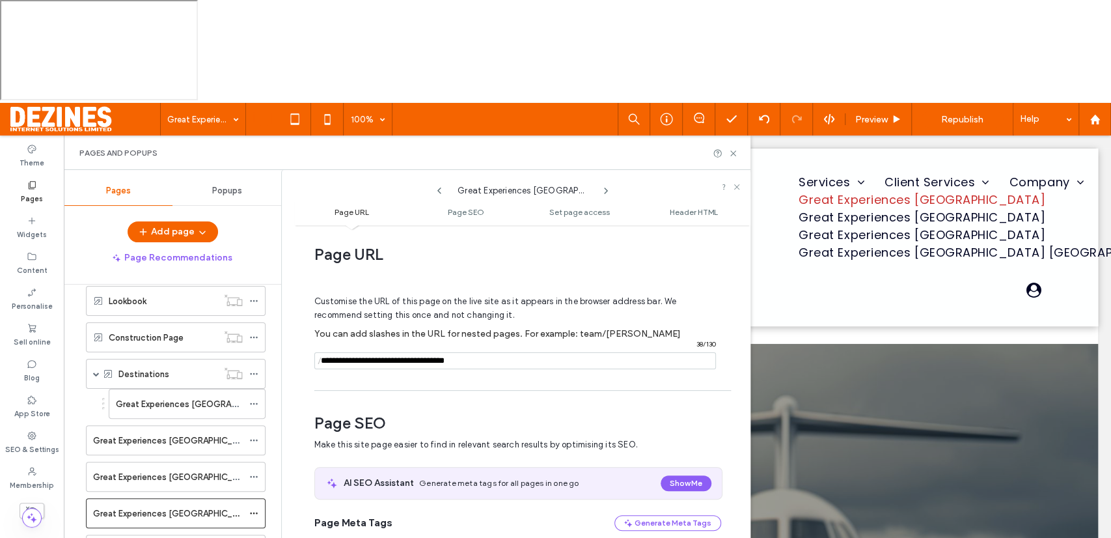
type input "**********"
click at [254, 512] on use at bounding box center [253, 513] width 7 height 2
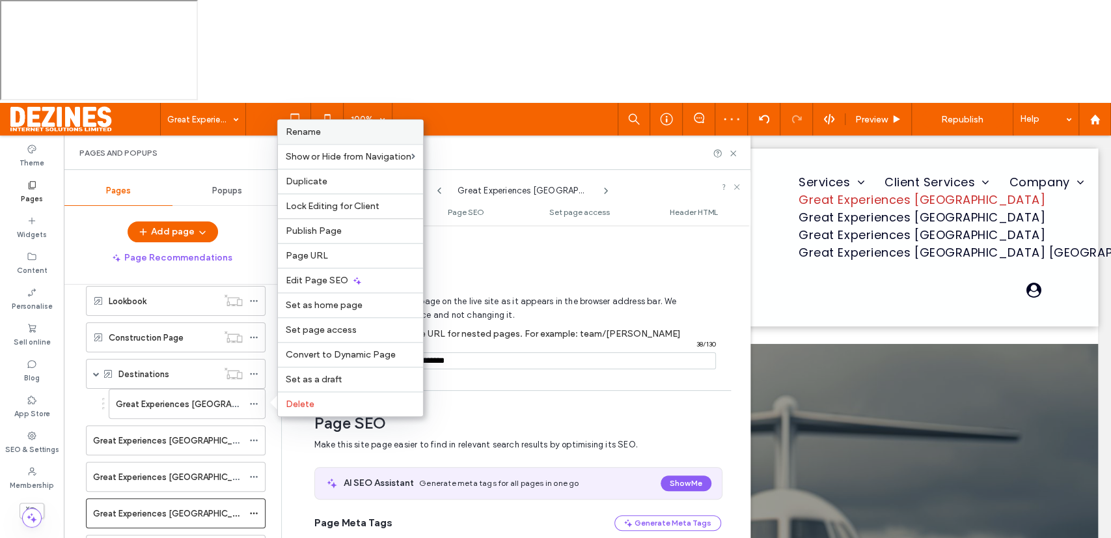
click at [360, 135] on label "Rename" at bounding box center [350, 131] width 129 height 11
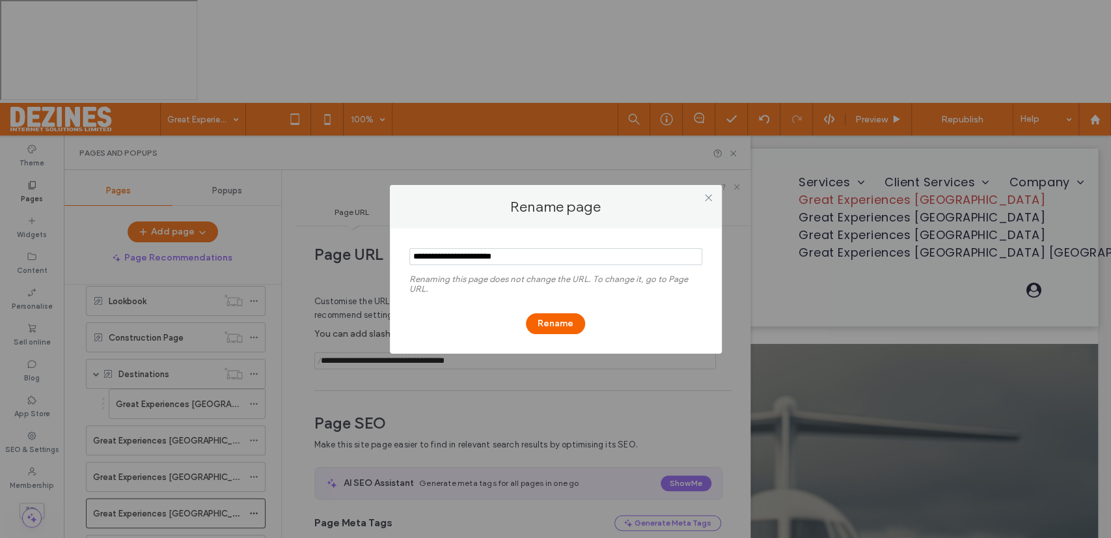
click at [485, 255] on input "notEmpty" at bounding box center [555, 256] width 293 height 17
type input "**********"
click at [547, 322] on button "Rename" at bounding box center [555, 323] width 59 height 21
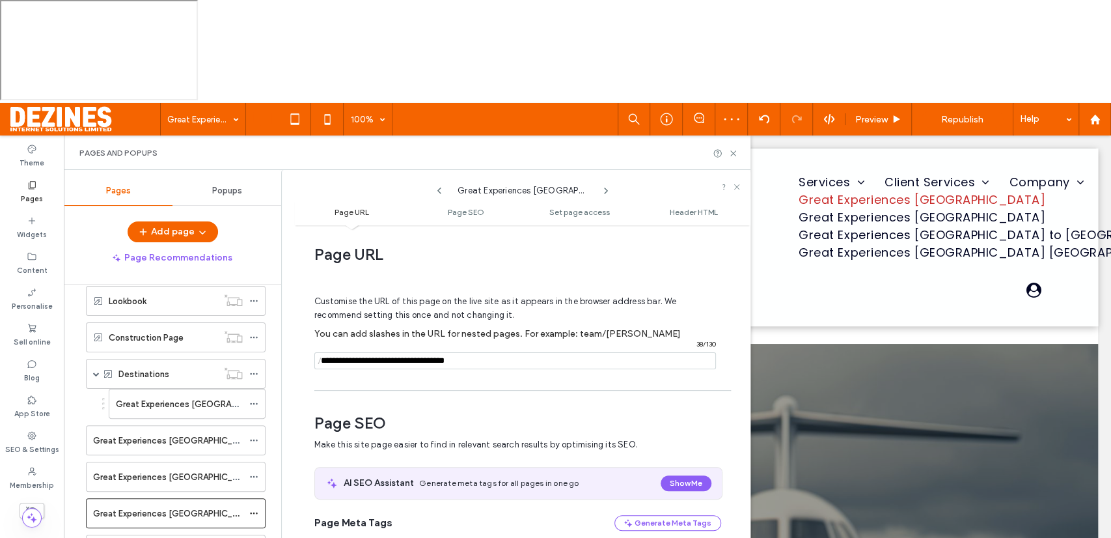
click at [467, 352] on input "notEmpty" at bounding box center [515, 360] width 402 height 17
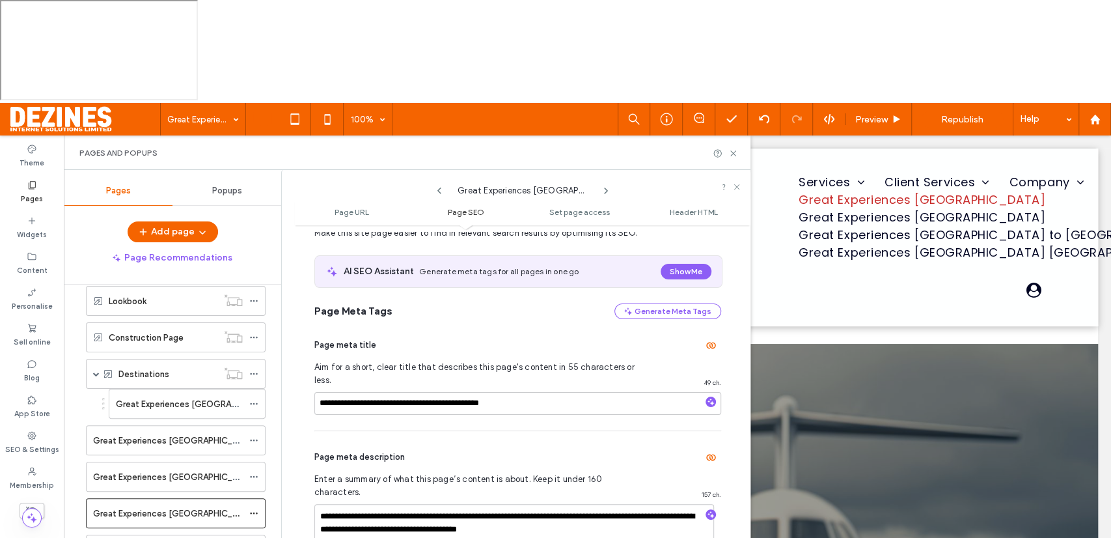
scroll to position [219, 0]
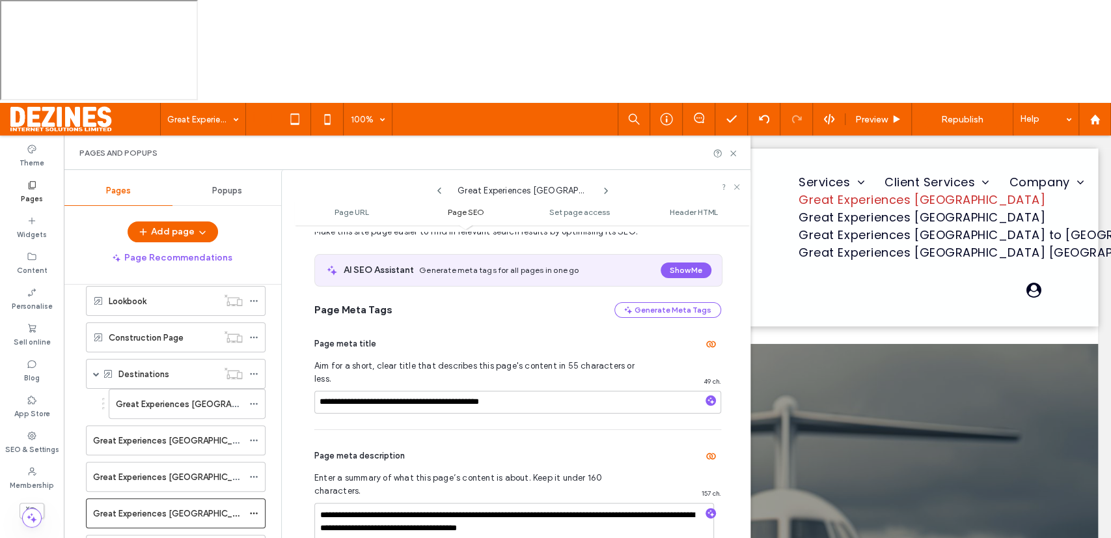
type input "**********"
click at [415, 502] on textarea "**********" at bounding box center [514, 534] width 400 height 65
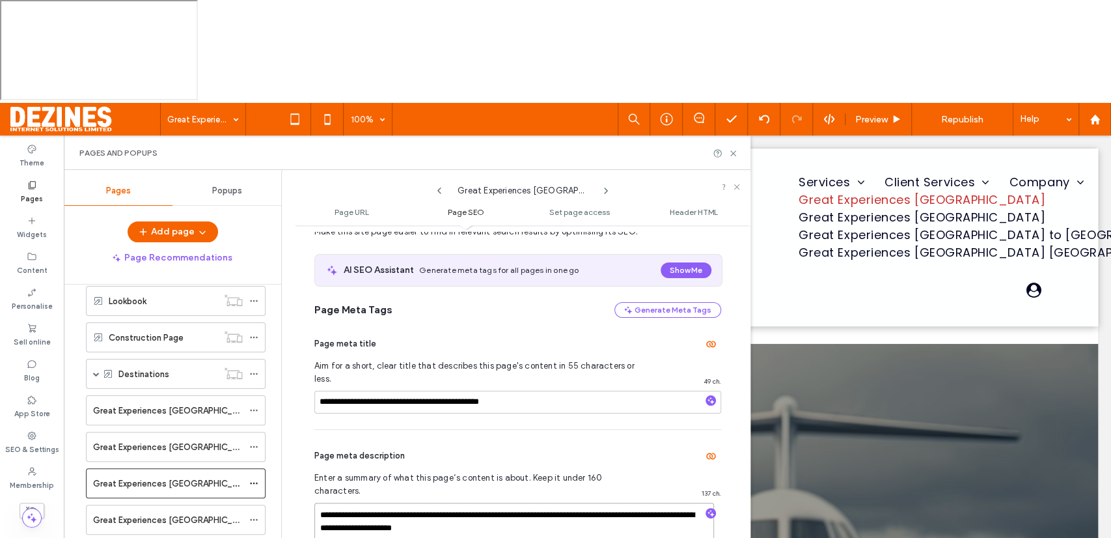
click at [463, 502] on textarea "**********" at bounding box center [514, 534] width 400 height 65
type textarea "**********"
click at [555, 502] on textarea "**********" at bounding box center [514, 534] width 400 height 65
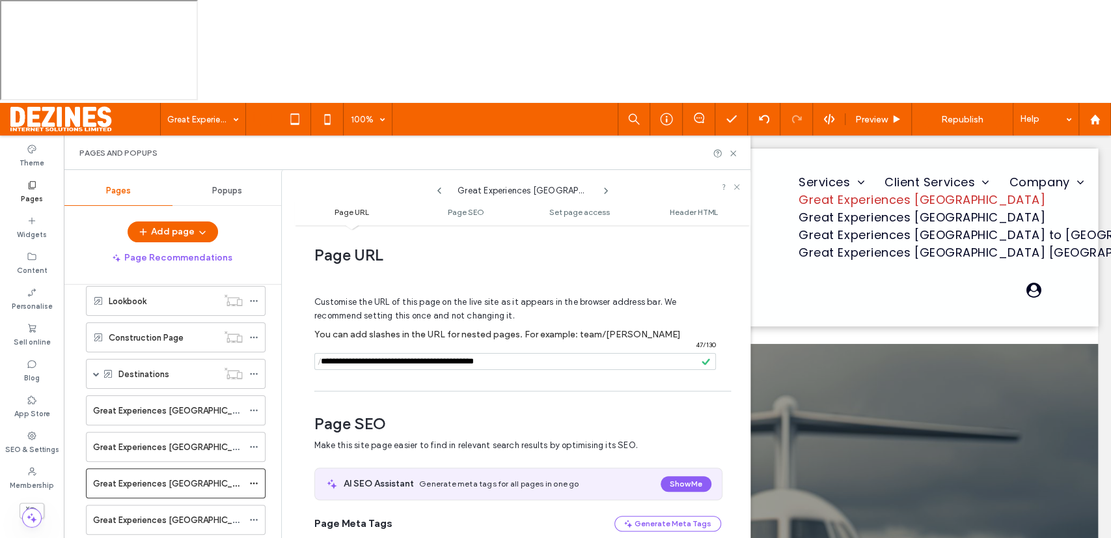
scroll to position [0, 0]
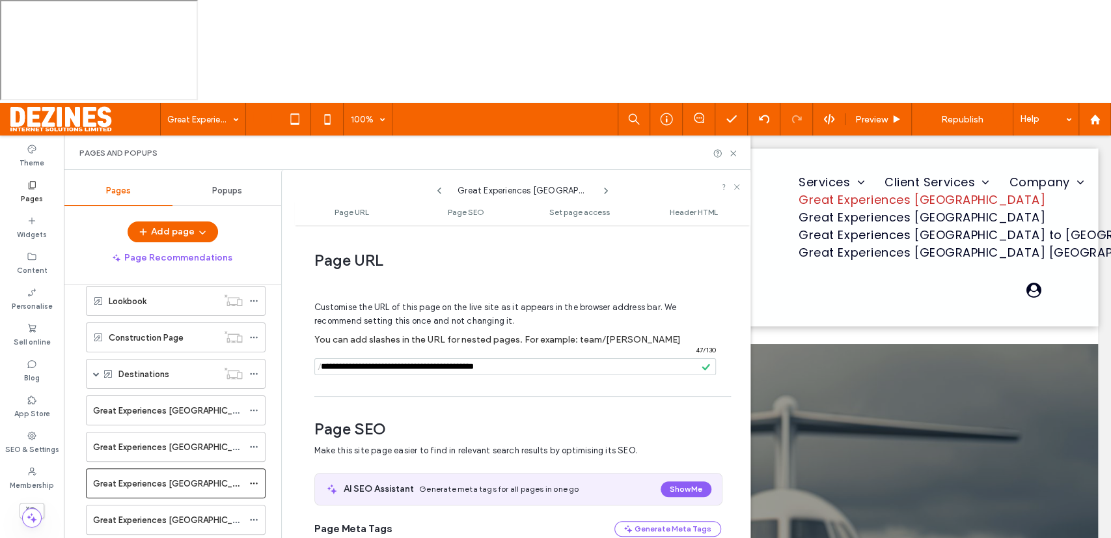
click at [605, 185] on icon at bounding box center [606, 190] width 10 height 10
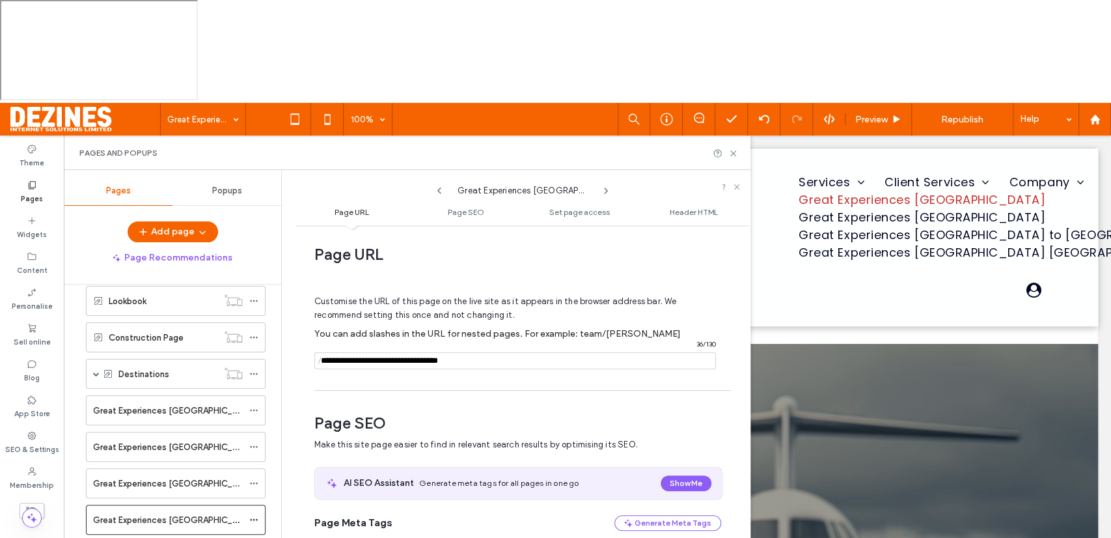
click at [489, 352] on input "notEmpty" at bounding box center [515, 360] width 402 height 17
click at [325, 352] on input "notEmpty" at bounding box center [515, 360] width 402 height 17
click at [342, 352] on input "notEmpty" at bounding box center [515, 360] width 402 height 17
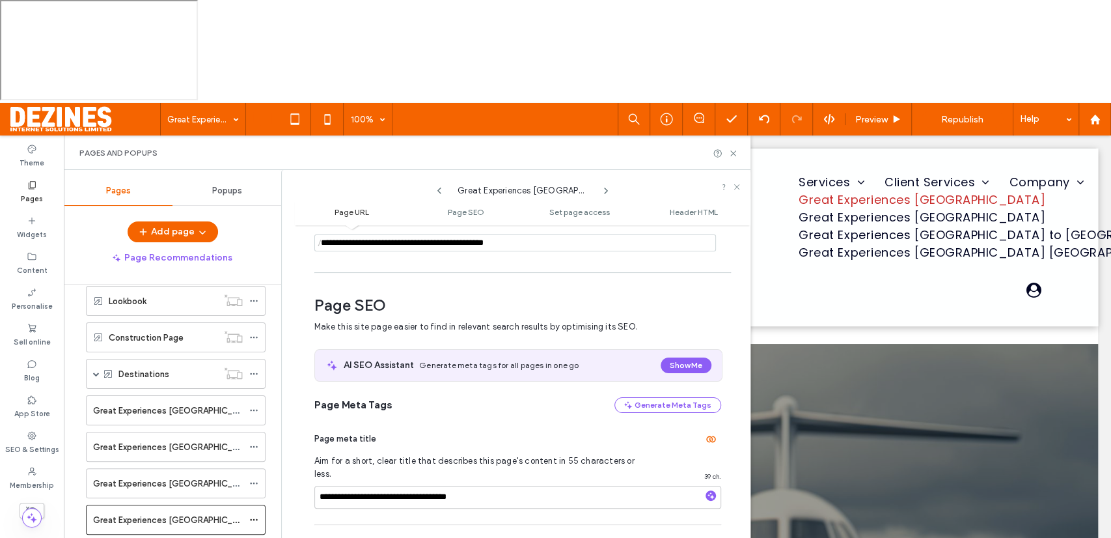
scroll to position [128, 0]
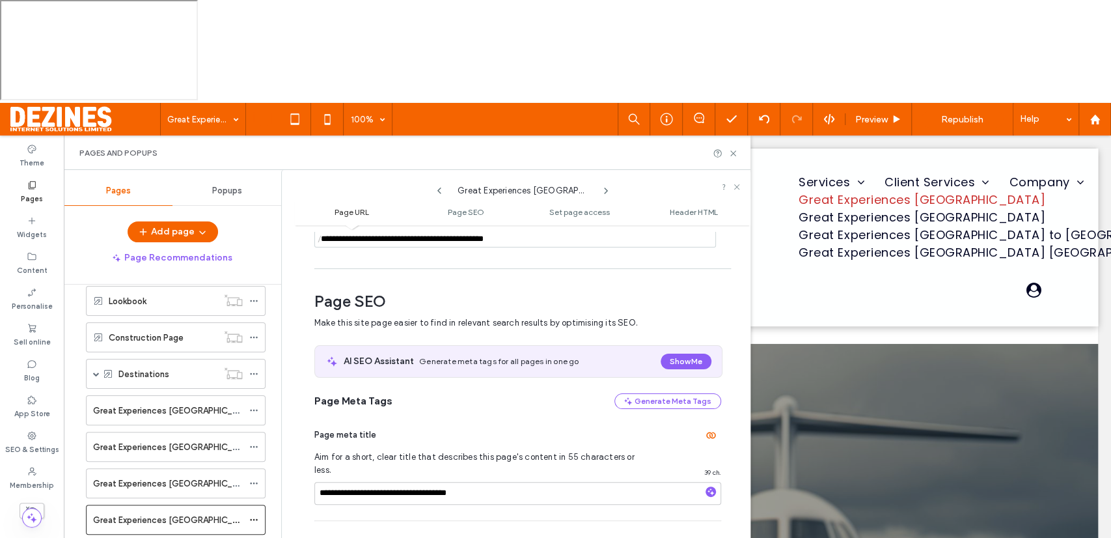
type input "**********"
click at [485, 482] on input "**********" at bounding box center [517, 493] width 407 height 23
type input "**********"
type textarea "**********"
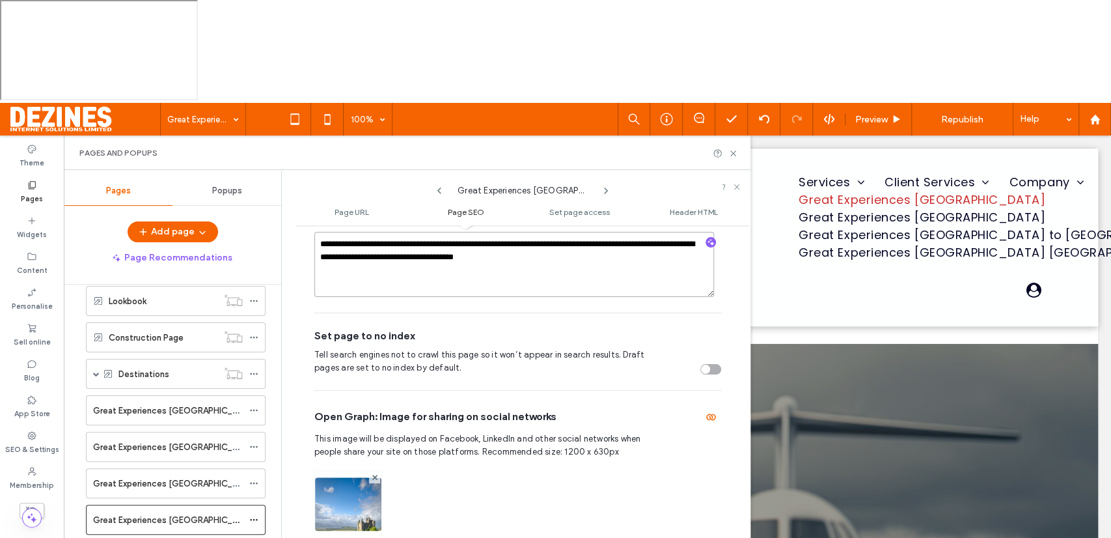
scroll to position [495, 0]
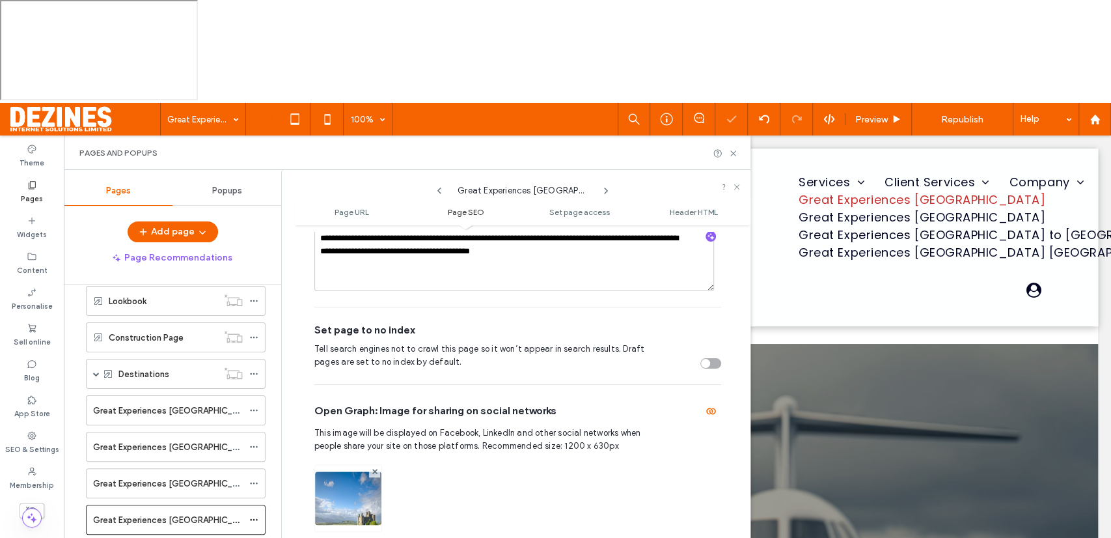
click at [358, 471] on img at bounding box center [348, 515] width 66 height 89
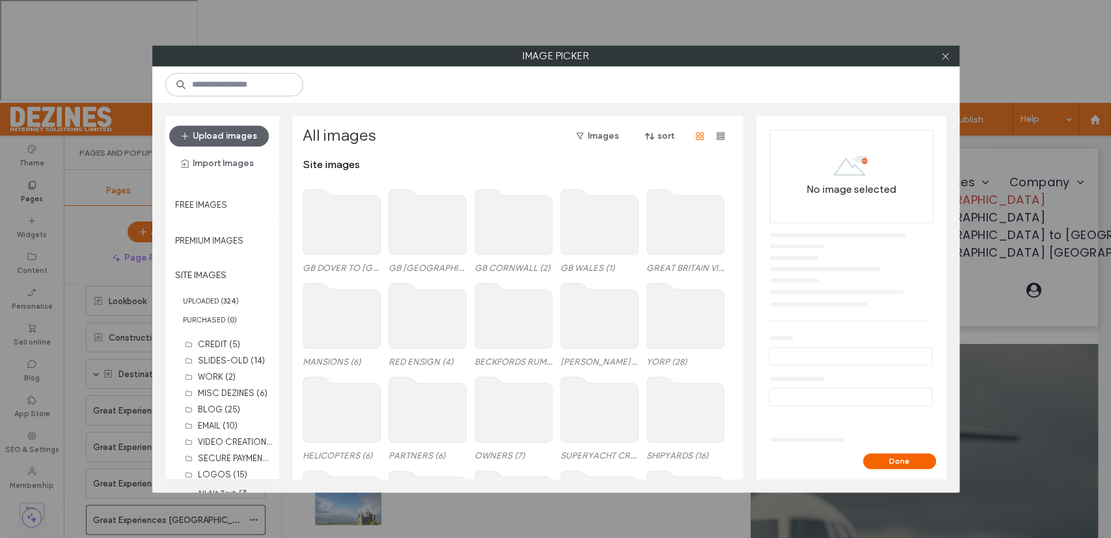
click at [673, 243] on use at bounding box center [684, 221] width 77 height 65
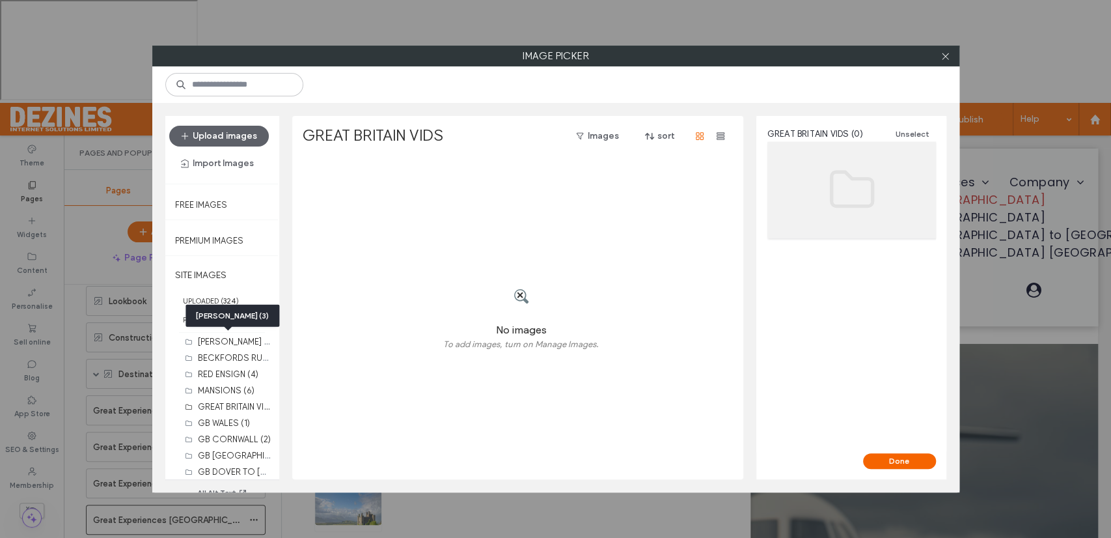
scroll to position [378, 0]
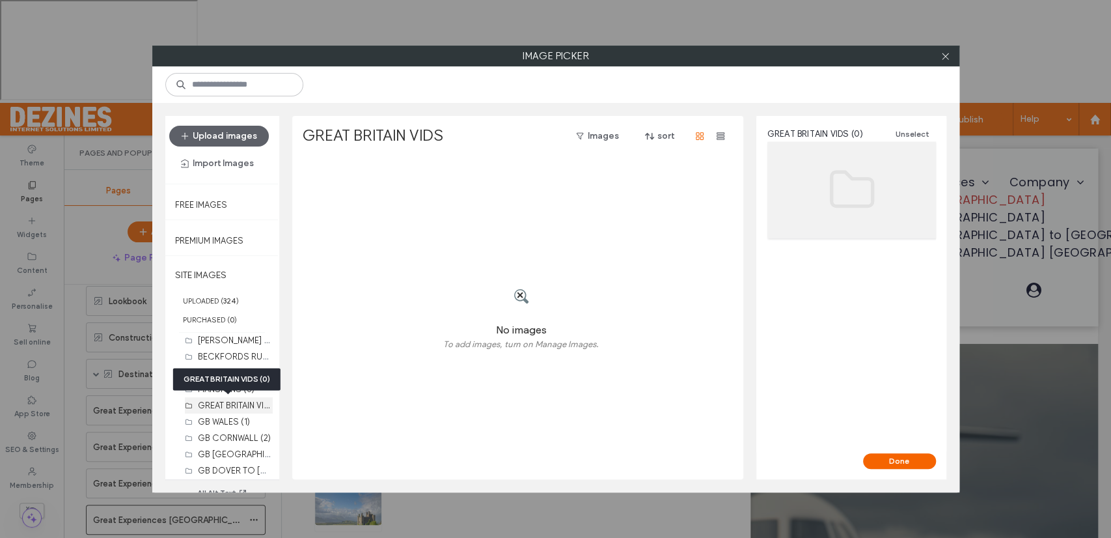
click at [236, 403] on label "GREAT BRITAIN VIDS (0)" at bounding box center [243, 404] width 91 height 12
click at [948, 58] on icon at bounding box center [945, 56] width 10 height 10
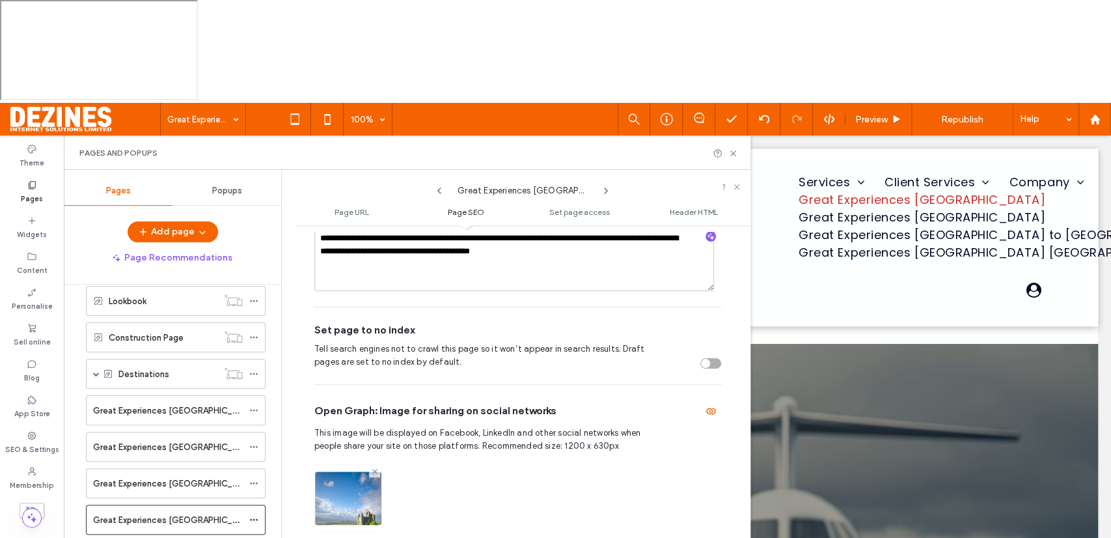
click at [372, 469] on icon at bounding box center [374, 471] width 5 height 5
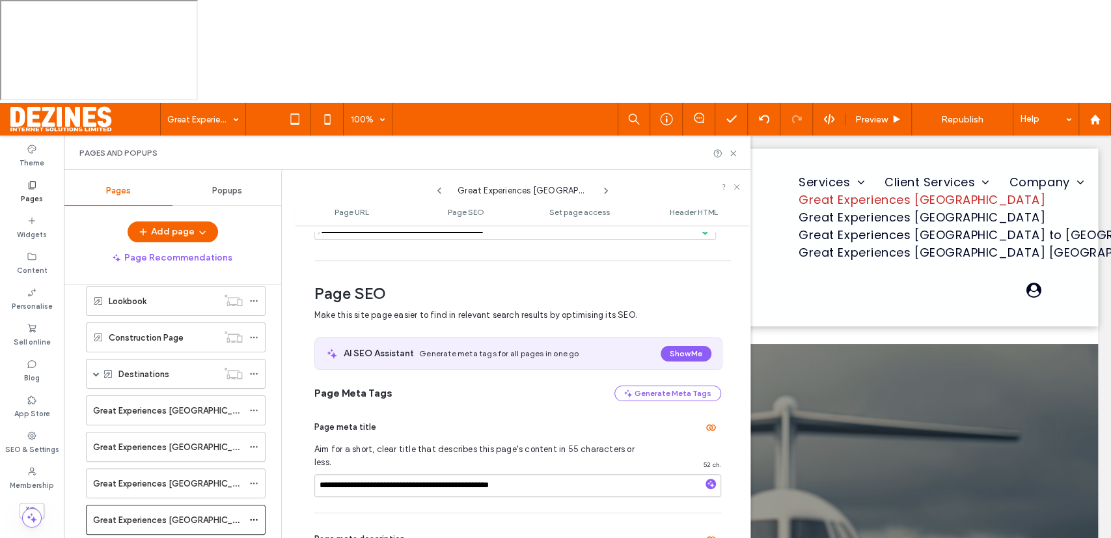
scroll to position [126, 0]
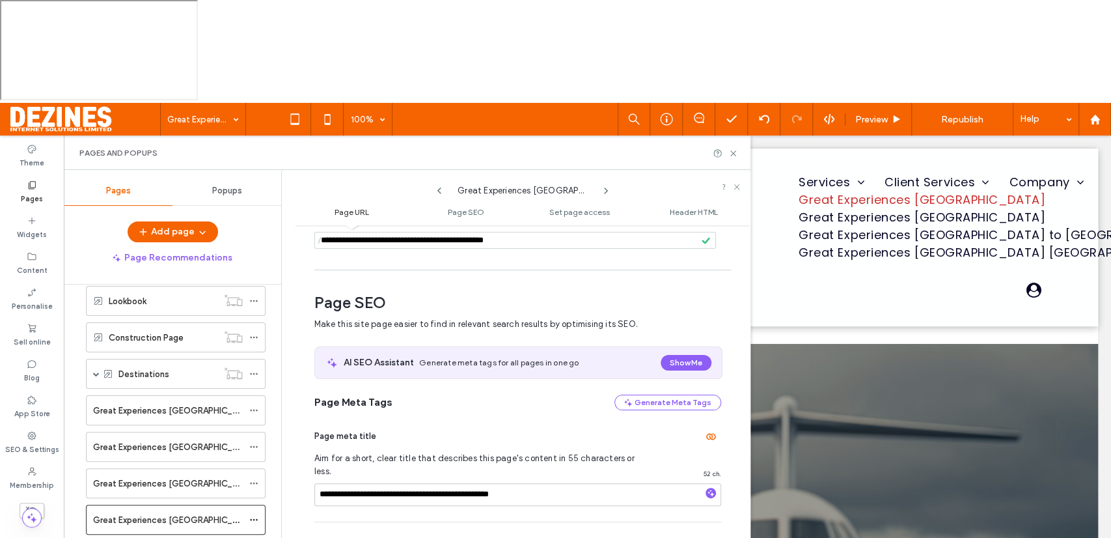
click at [439, 185] on icon at bounding box center [439, 190] width 10 height 10
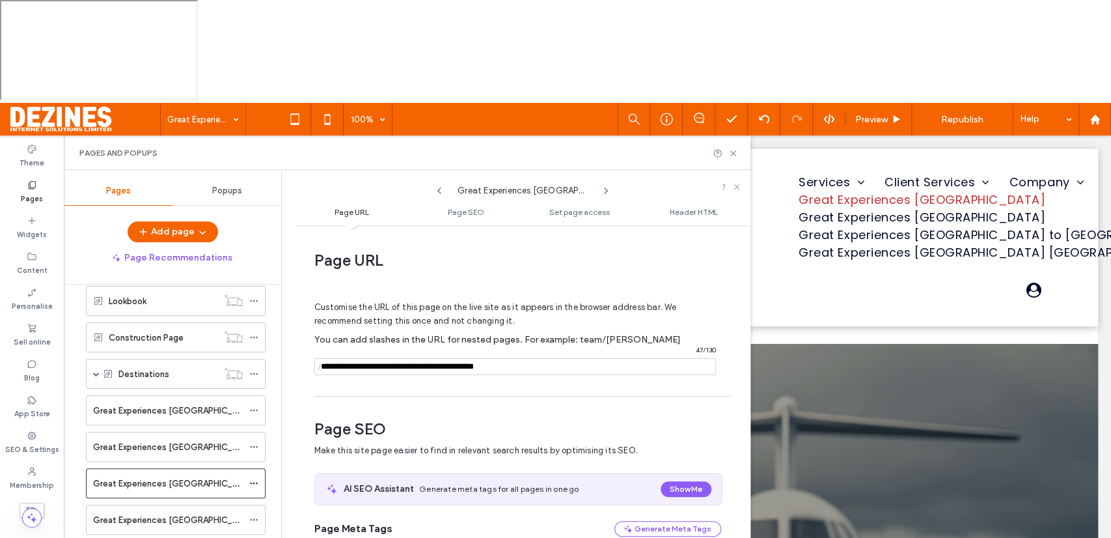
scroll to position [6, 0]
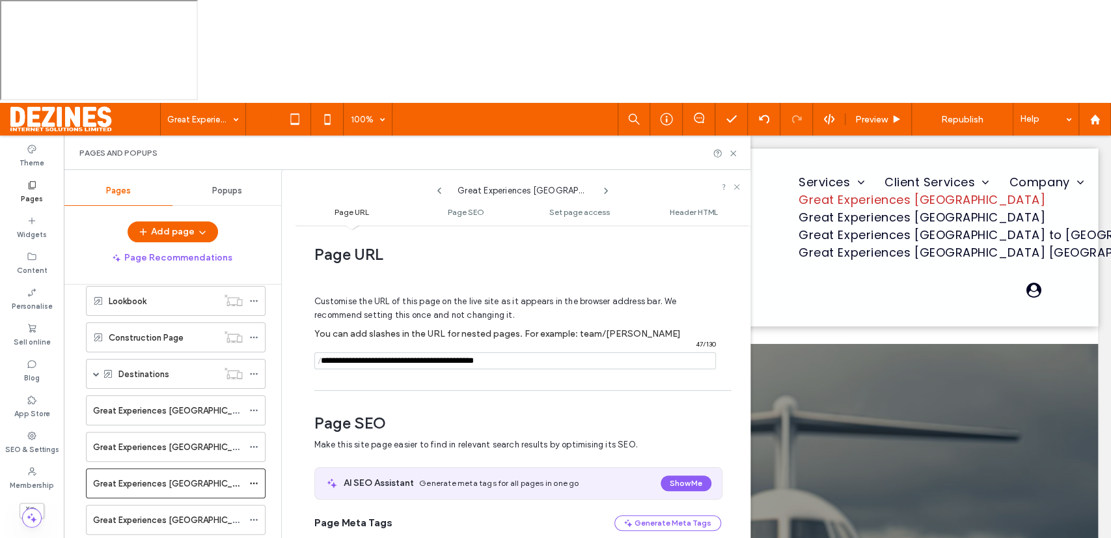
click at [439, 185] on icon at bounding box center [439, 190] width 10 height 10
click at [438, 187] on use at bounding box center [439, 190] width 4 height 7
click at [93, 370] on span at bounding box center [96, 373] width 7 height 7
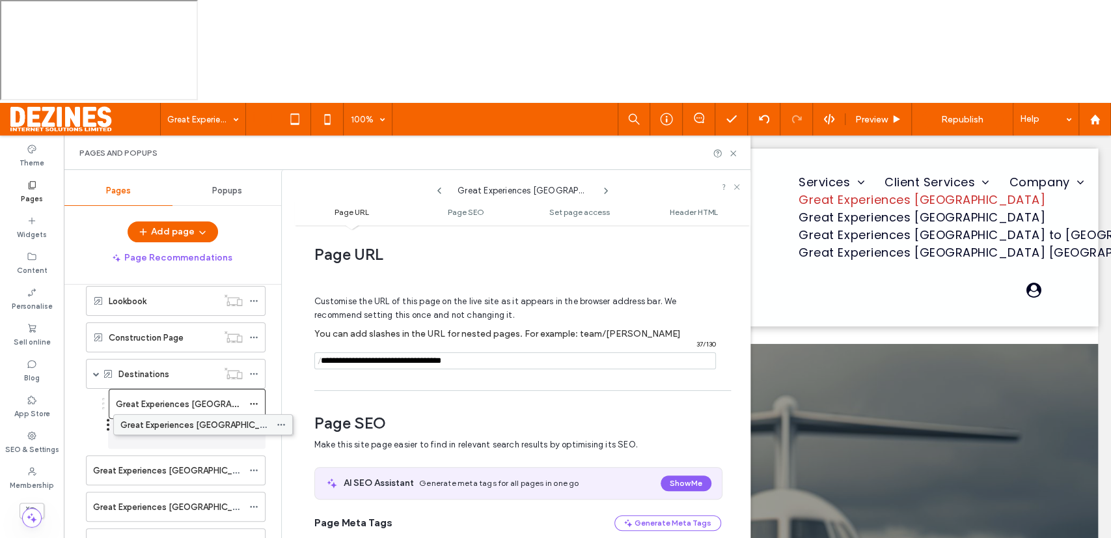
drag, startPoint x: 130, startPoint y: 336, endPoint x: 157, endPoint y: 327, distance: 28.6
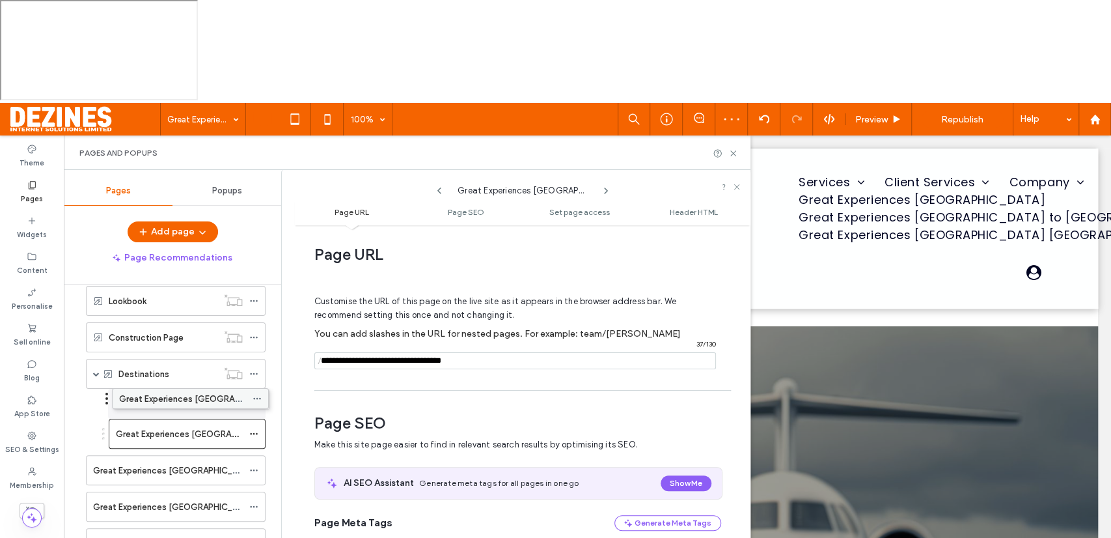
drag, startPoint x: 157, startPoint y: 327, endPoint x: 161, endPoint y: 293, distance: 34.6
click at [160, 392] on label "Great Experiences [GEOGRAPHIC_DATA]" at bounding box center [197, 403] width 163 height 23
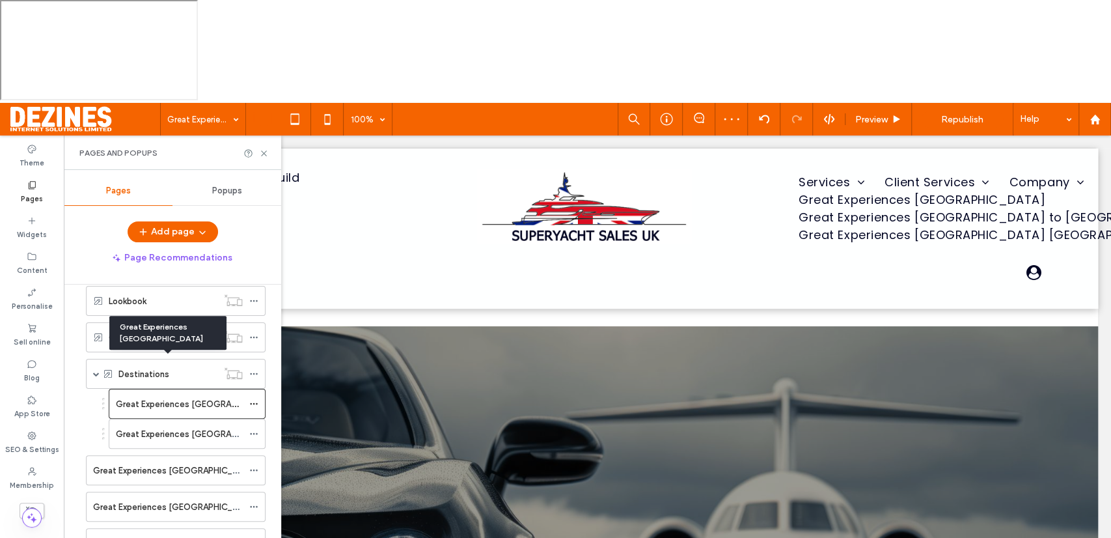
scroll to position [0, 0]
drag, startPoint x: 143, startPoint y: 363, endPoint x: 158, endPoint y: 364, distance: 15.6
click at [158, 364] on div "Great Experiences [GEOGRAPHIC_DATA] 100% Preview Republish Help Site Comments S…" at bounding box center [555, 372] width 1111 height 538
click at [195, 459] on label "Great Experiences [GEOGRAPHIC_DATA]" at bounding box center [174, 470] width 163 height 23
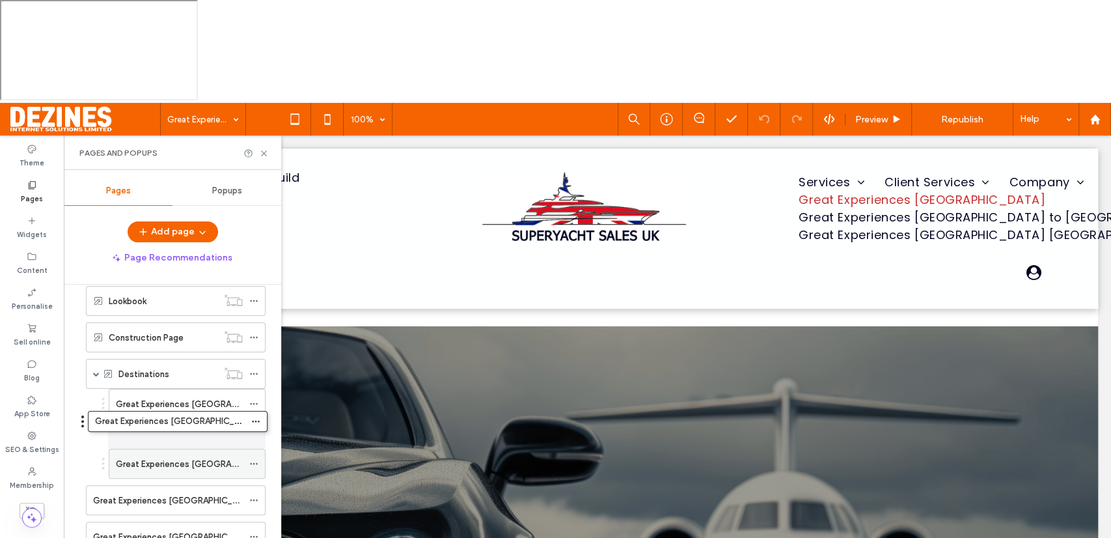
drag, startPoint x: 252, startPoint y: 351, endPoint x: 254, endPoint y: 327, distance: 24.2
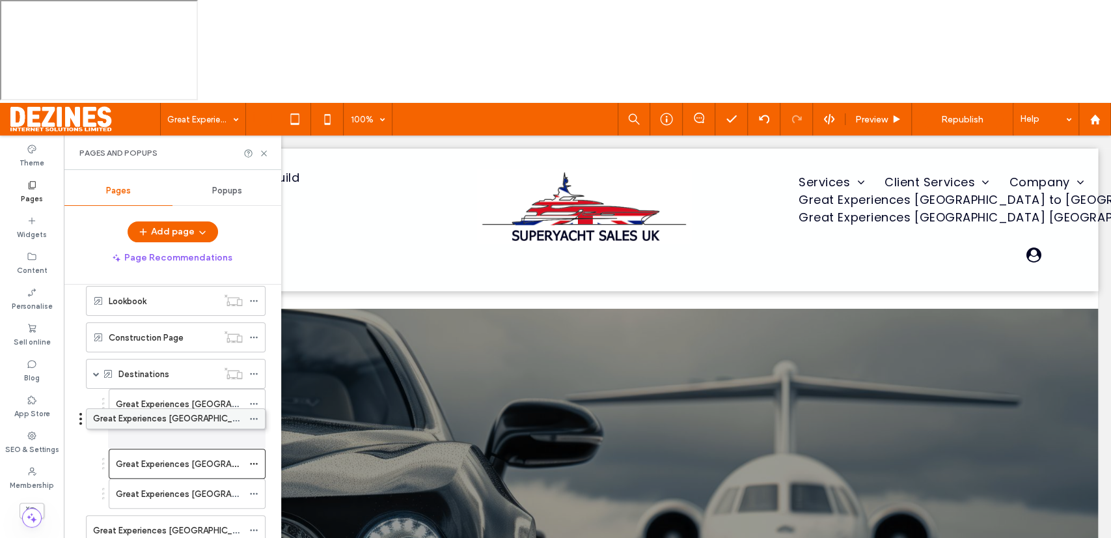
drag, startPoint x: 254, startPoint y: 392, endPoint x: 255, endPoint y: 318, distance: 74.2
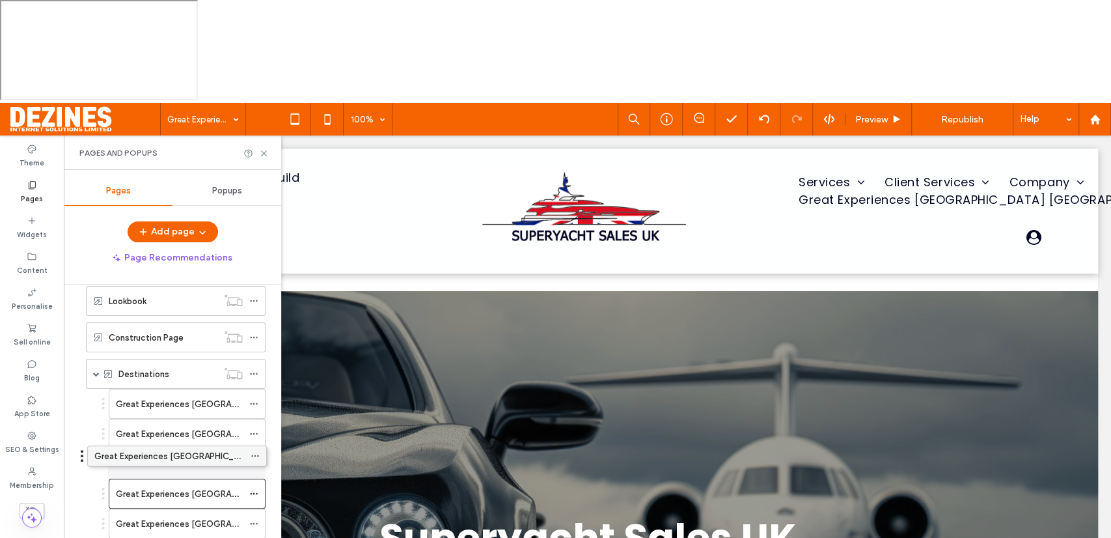
drag, startPoint x: 252, startPoint y: 423, endPoint x: 253, endPoint y: 357, distance: 66.4
